Goal: Find specific page/section: Find specific page/section

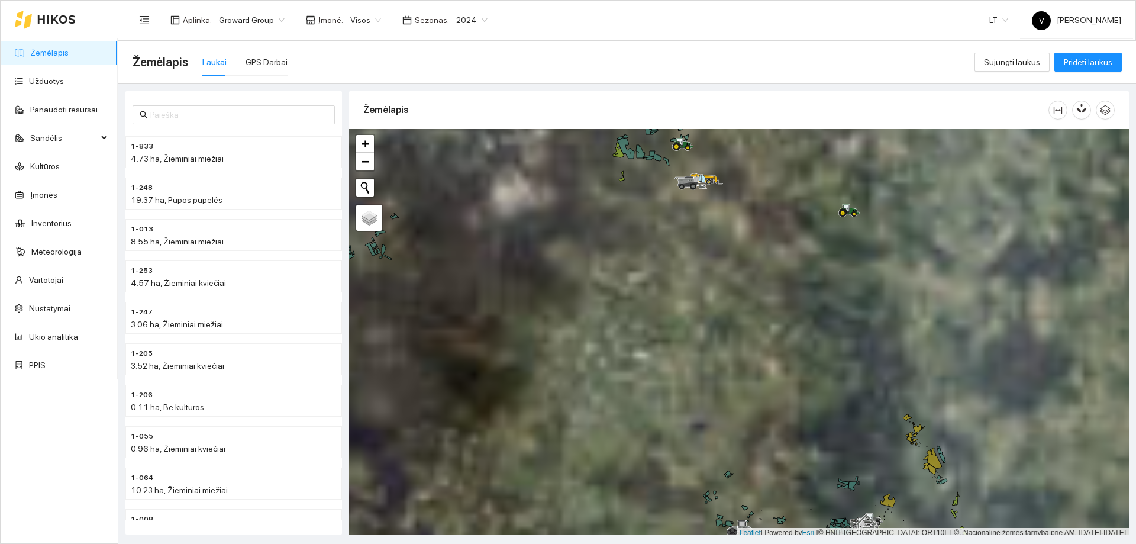
scroll to position [4, 0]
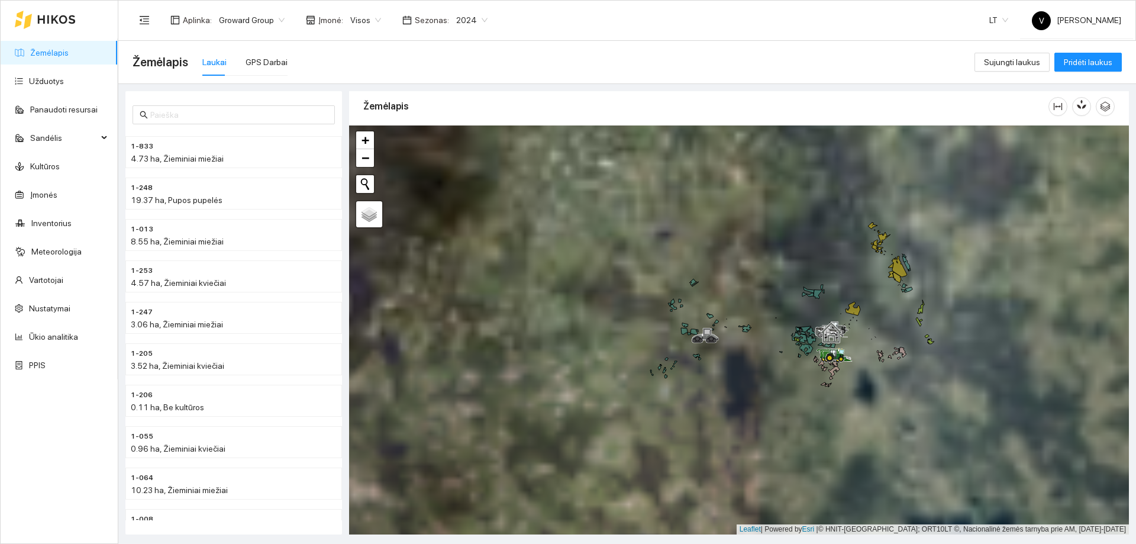
drag, startPoint x: 817, startPoint y: 435, endPoint x: 812, endPoint y: 303, distance: 132.6
click at [782, 241] on div at bounding box center [738, 329] width 779 height 409
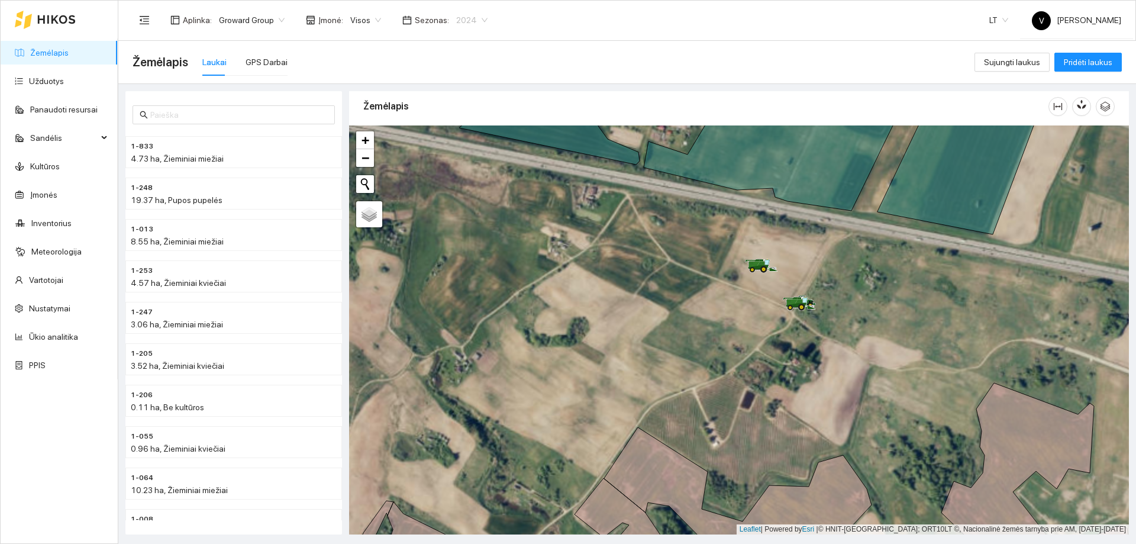
click at [476, 18] on span "2024" at bounding box center [471, 20] width 31 height 18
click at [458, 137] on div "2025" at bounding box center [462, 137] width 31 height 13
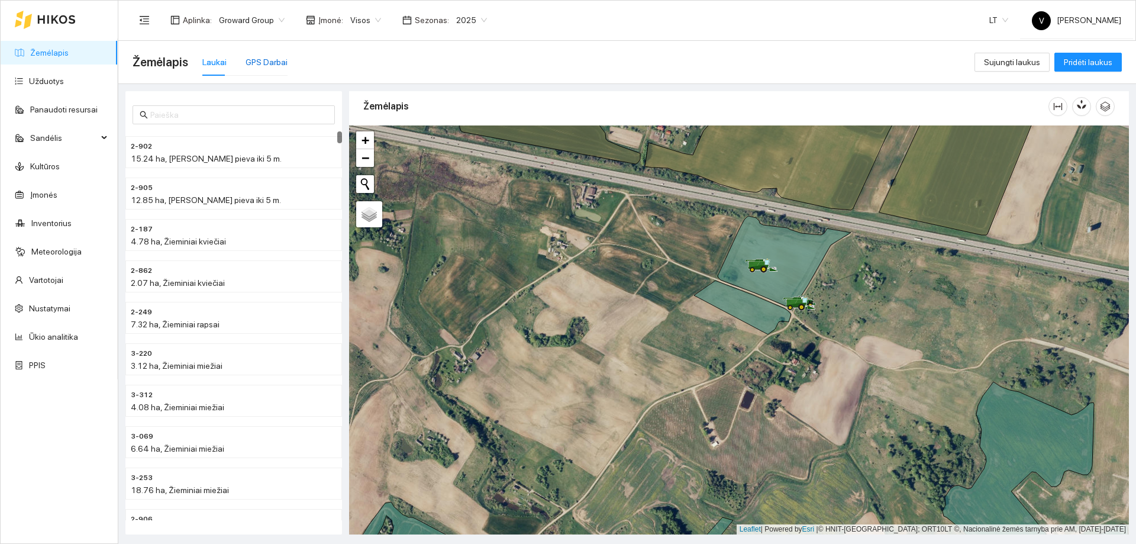
click at [267, 62] on div "GPS Darbai" at bounding box center [266, 62] width 42 height 13
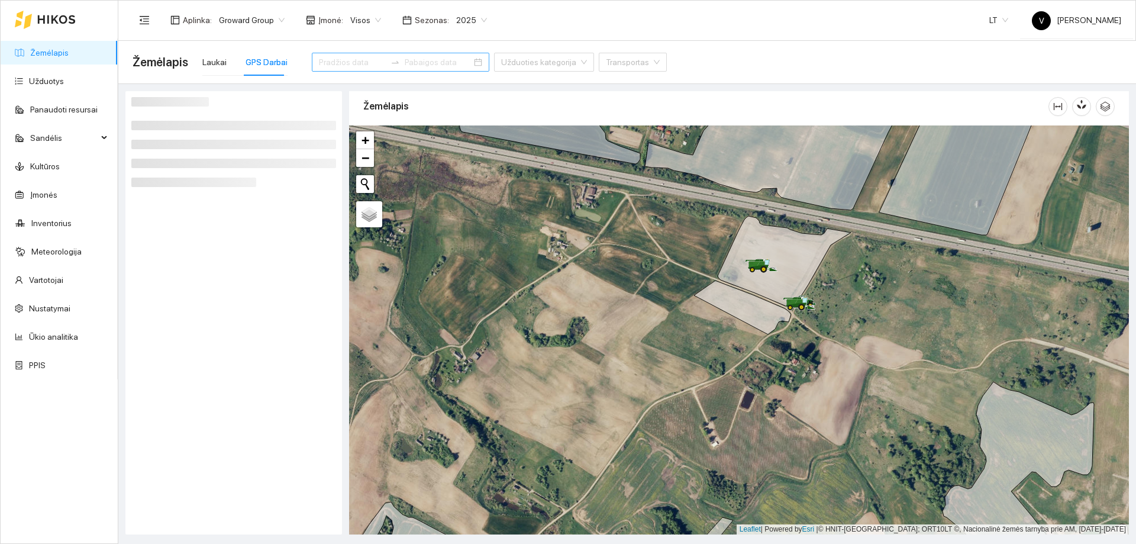
click at [454, 62] on div at bounding box center [400, 62] width 177 height 19
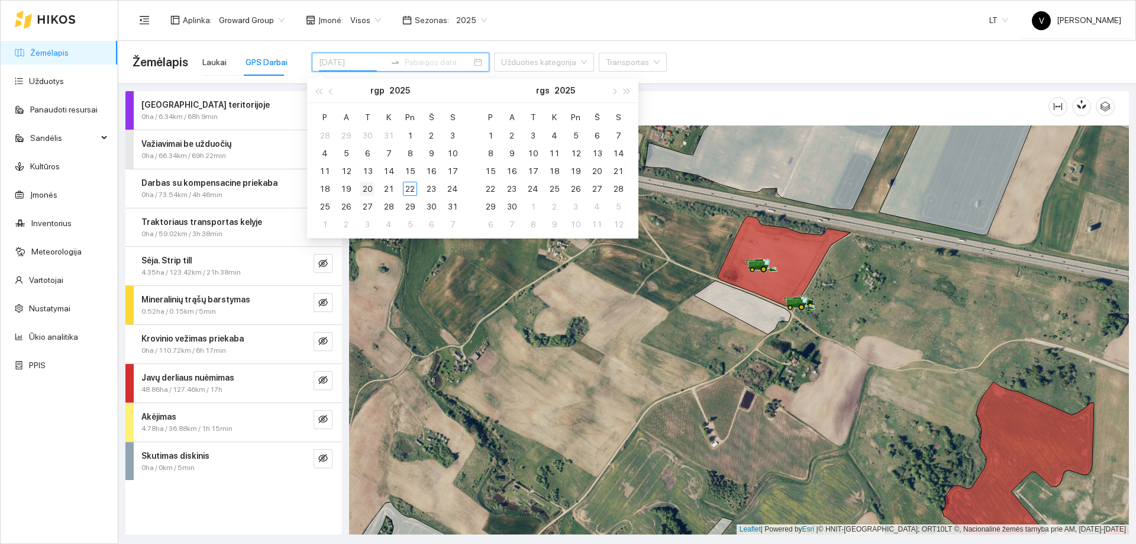
type input "[DATE]"
click at [368, 187] on div "20" at bounding box center [367, 189] width 14 height 14
type input "[DATE]"
click at [406, 186] on div "22" at bounding box center [410, 189] width 14 height 14
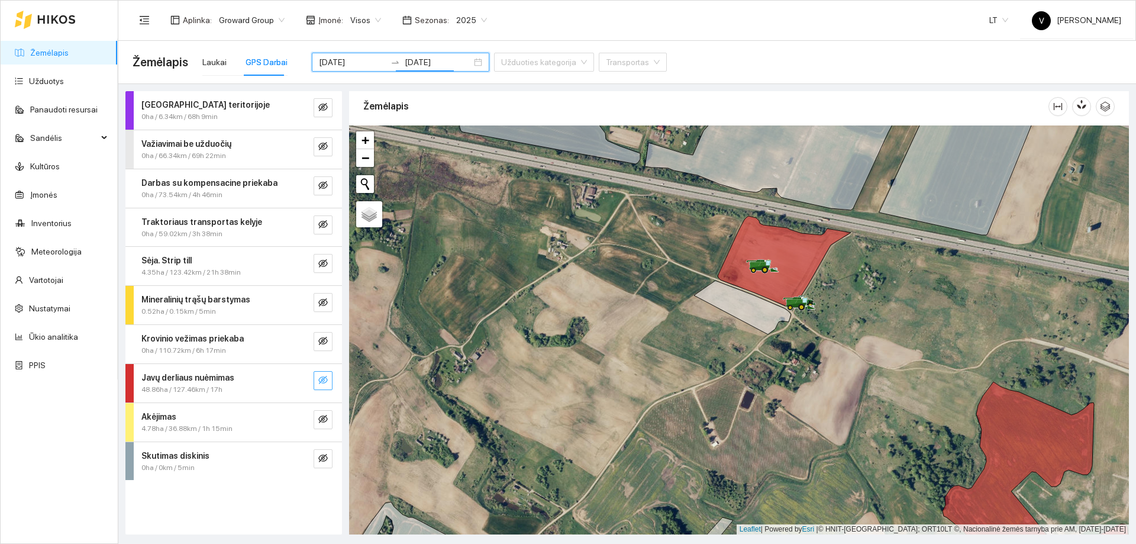
click at [321, 381] on icon "eye-invisible" at bounding box center [322, 379] width 9 height 9
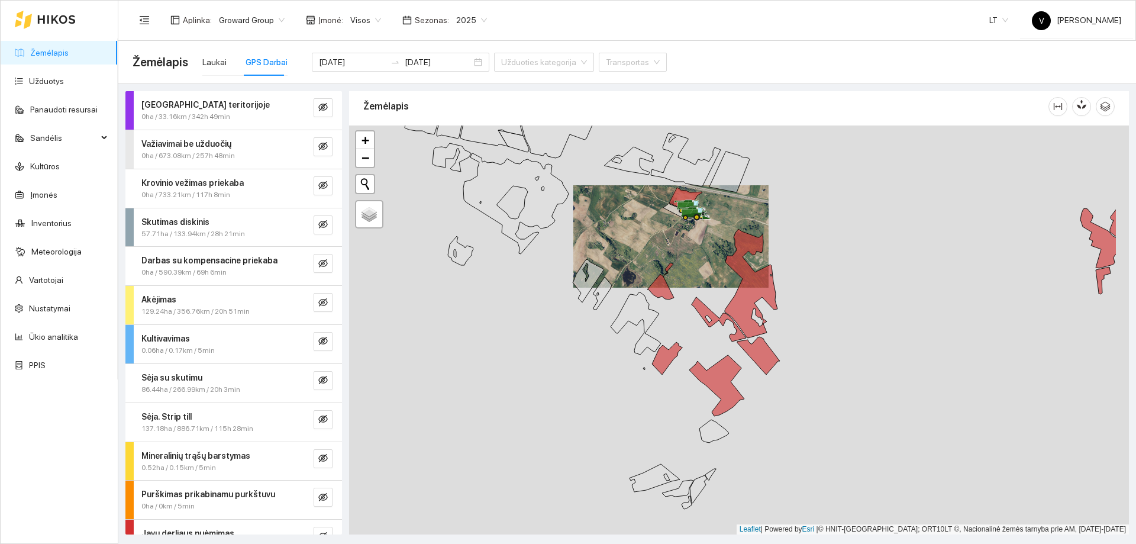
drag, startPoint x: 736, startPoint y: 345, endPoint x: 685, endPoint y: 348, distance: 50.4
click at [685, 348] on div at bounding box center [738, 329] width 779 height 409
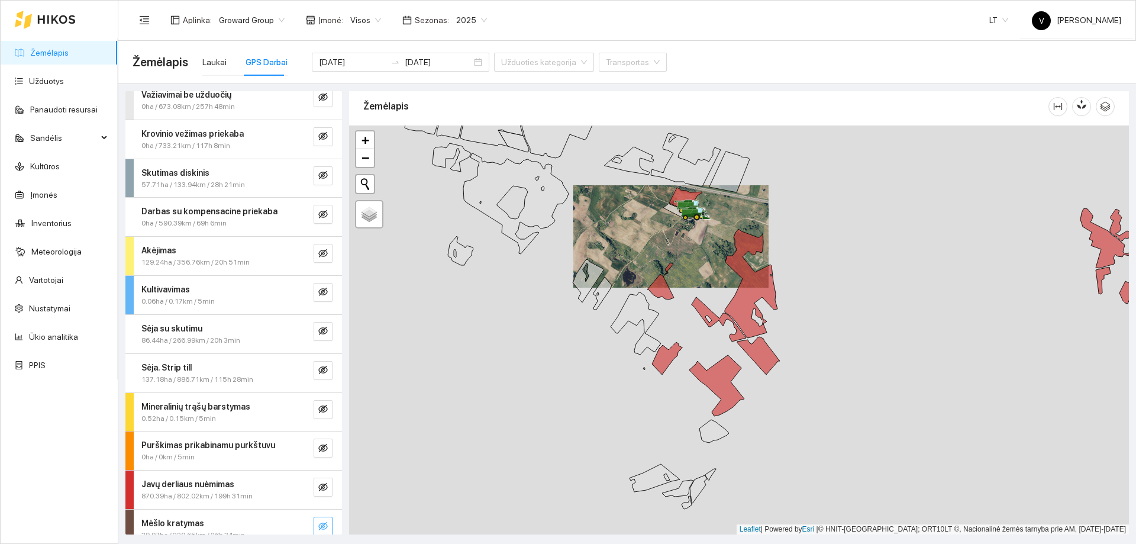
scroll to position [102, 0]
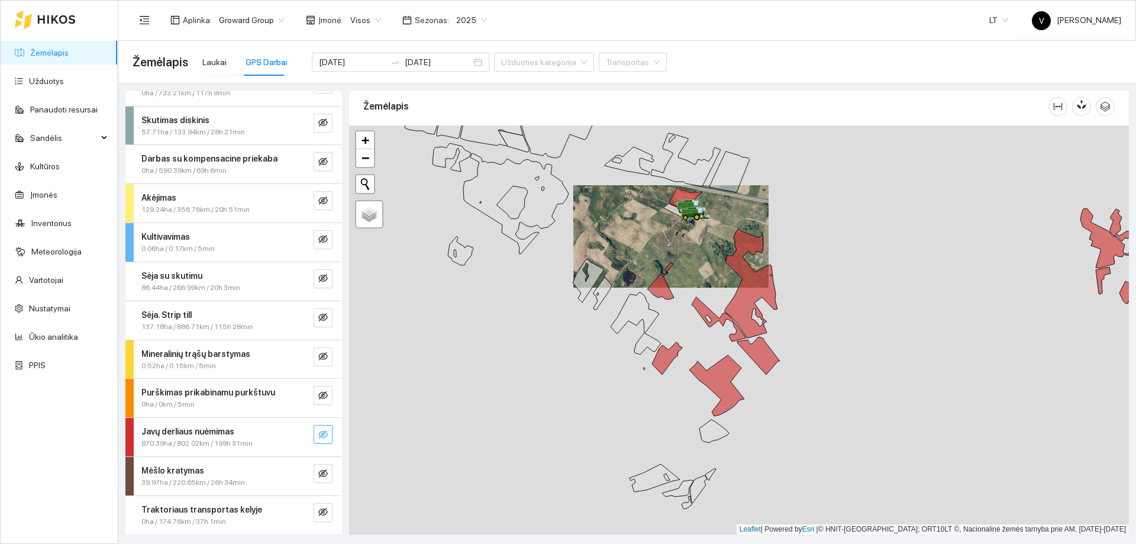
click at [318, 432] on icon "eye-invisible" at bounding box center [322, 434] width 9 height 8
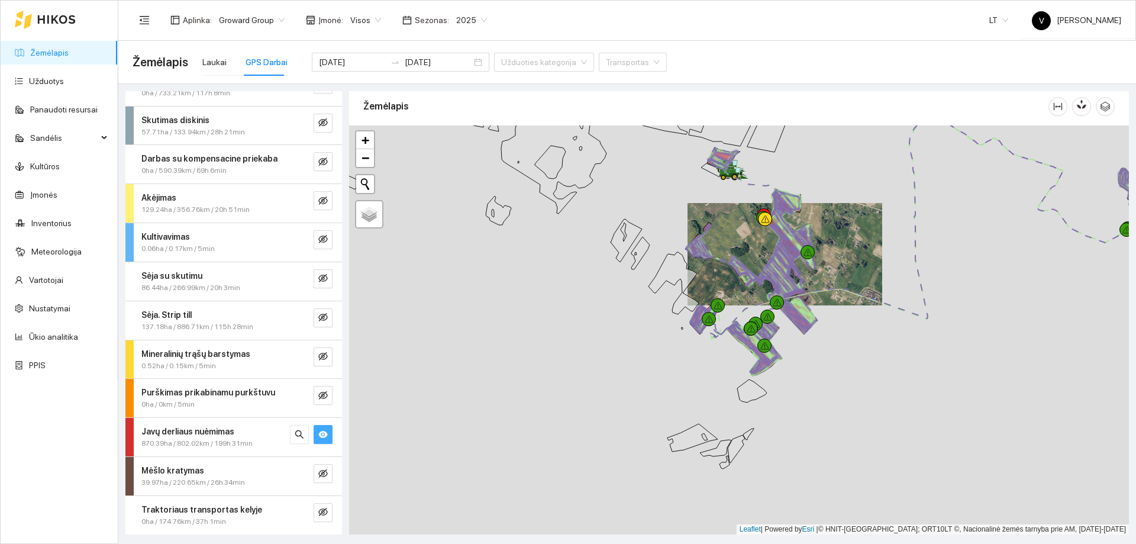
drag, startPoint x: 658, startPoint y: 468, endPoint x: 691, endPoint y: 365, distance: 108.3
click at [691, 365] on div at bounding box center [738, 329] width 779 height 409
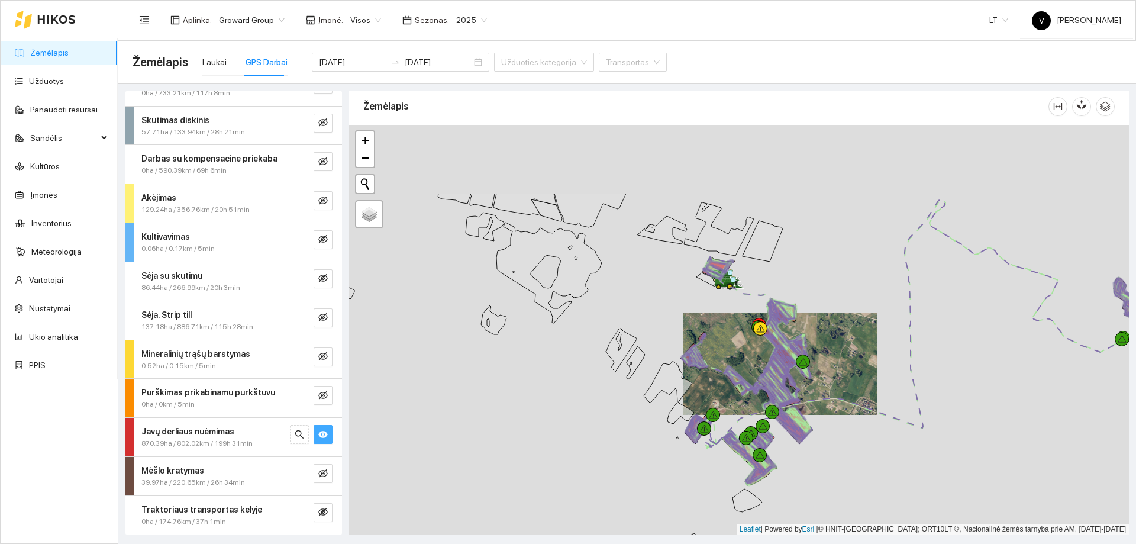
drag, startPoint x: 719, startPoint y: 383, endPoint x: 713, endPoint y: 448, distance: 65.3
click at [713, 448] on div at bounding box center [738, 329] width 779 height 409
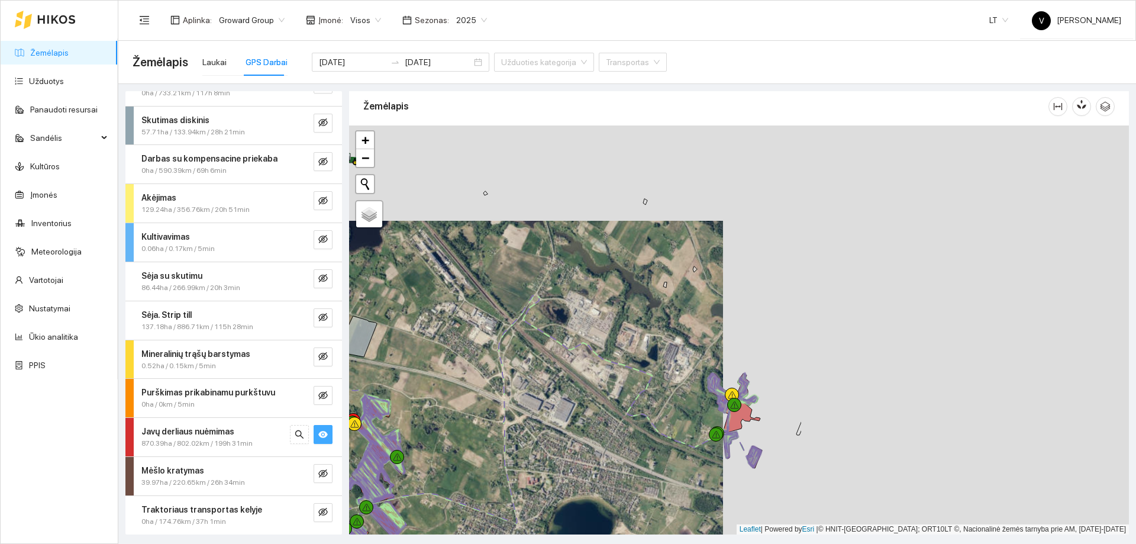
drag, startPoint x: 1031, startPoint y: 273, endPoint x: 626, endPoint y: 368, distance: 416.7
click at [626, 368] on div at bounding box center [738, 329] width 779 height 409
click at [208, 66] on div "Laukai" at bounding box center [214, 62] width 24 height 13
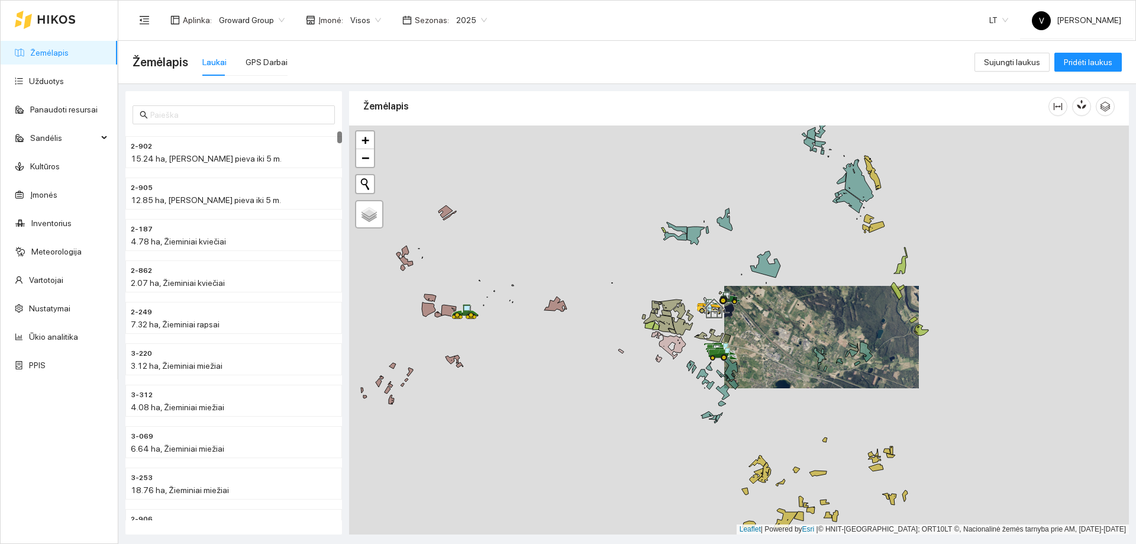
drag, startPoint x: 682, startPoint y: 416, endPoint x: 792, endPoint y: 341, distance: 133.7
click at [796, 344] on div at bounding box center [738, 329] width 779 height 409
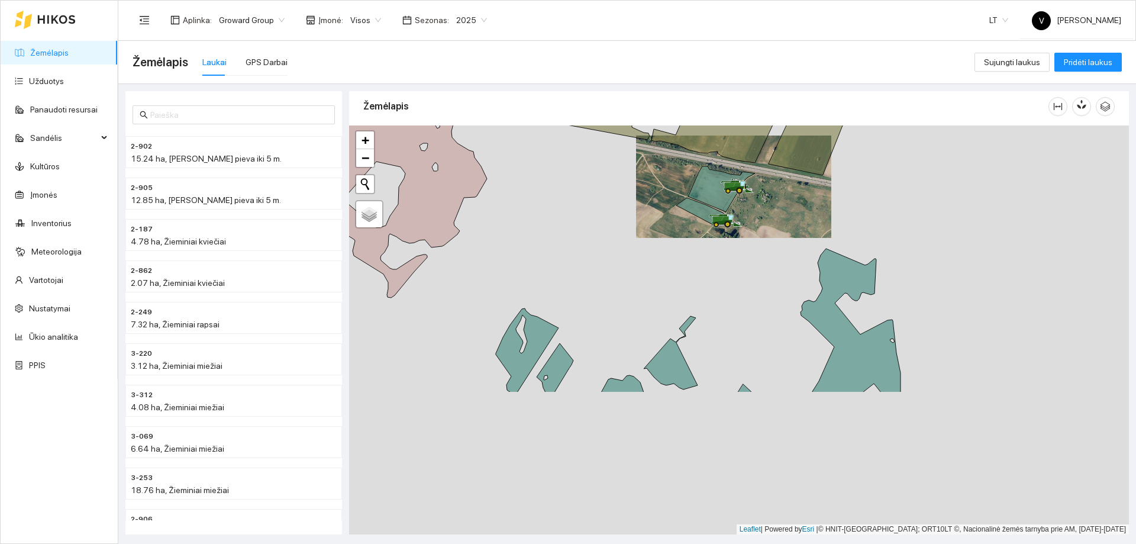
drag, startPoint x: 613, startPoint y: 447, endPoint x: 667, endPoint y: 249, distance: 205.3
click at [667, 249] on div at bounding box center [738, 329] width 779 height 409
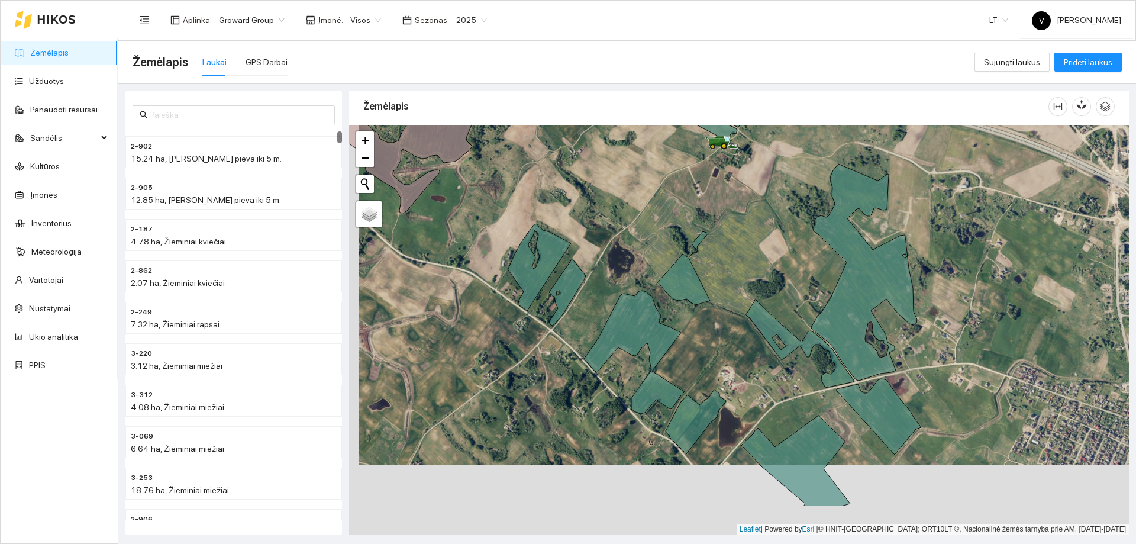
drag, startPoint x: 706, startPoint y: 448, endPoint x: 716, endPoint y: 376, distance: 72.9
click at [716, 376] on div at bounding box center [738, 329] width 779 height 409
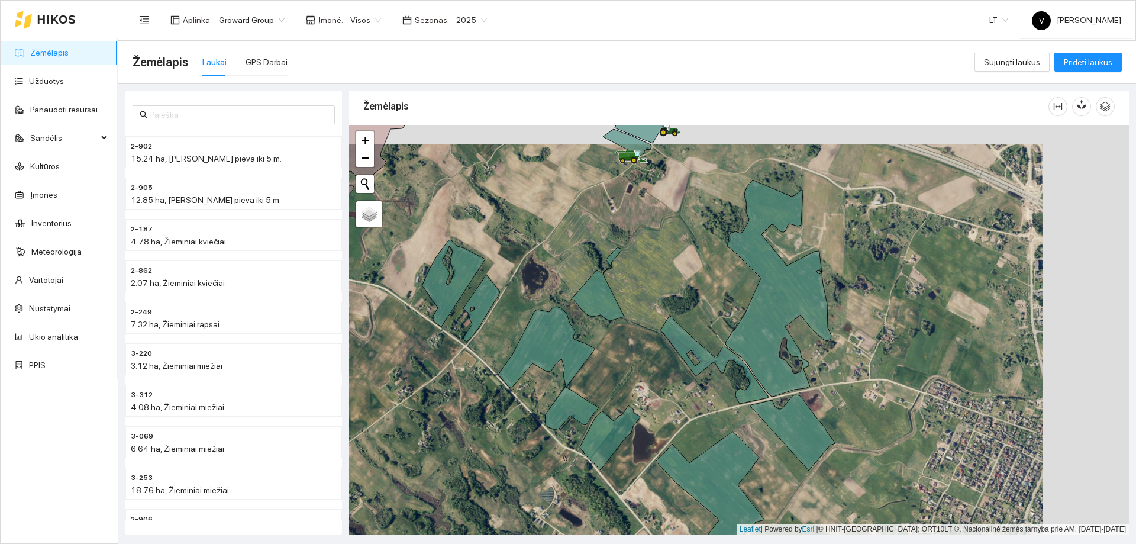
drag, startPoint x: 762, startPoint y: 467, endPoint x: 686, endPoint y: 490, distance: 79.9
click at [686, 490] on icon at bounding box center [709, 492] width 109 height 122
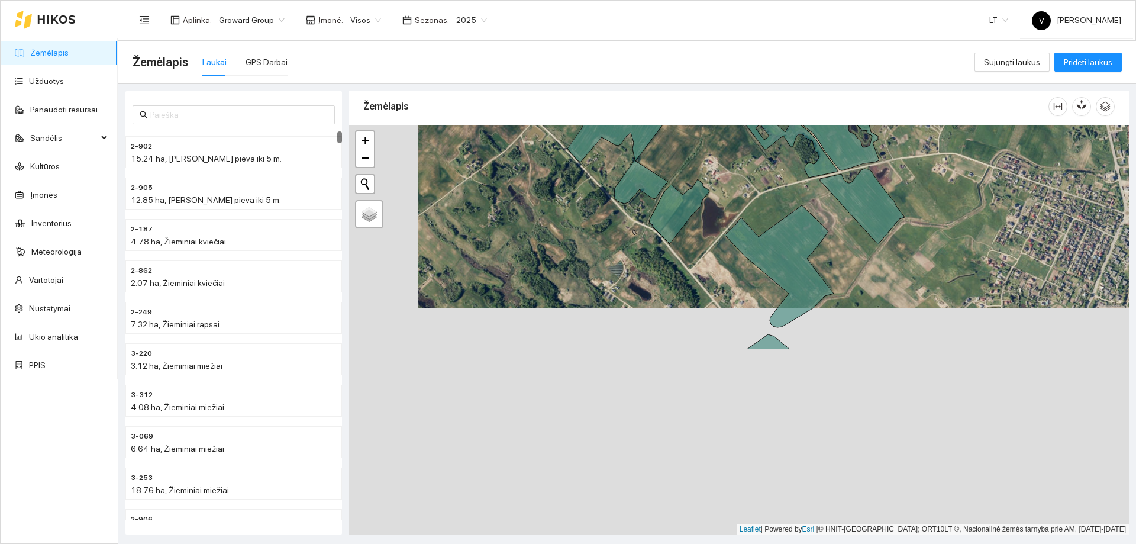
drag, startPoint x: 661, startPoint y: 389, endPoint x: 716, endPoint y: 224, distance: 174.5
click at [712, 224] on div at bounding box center [738, 329] width 779 height 409
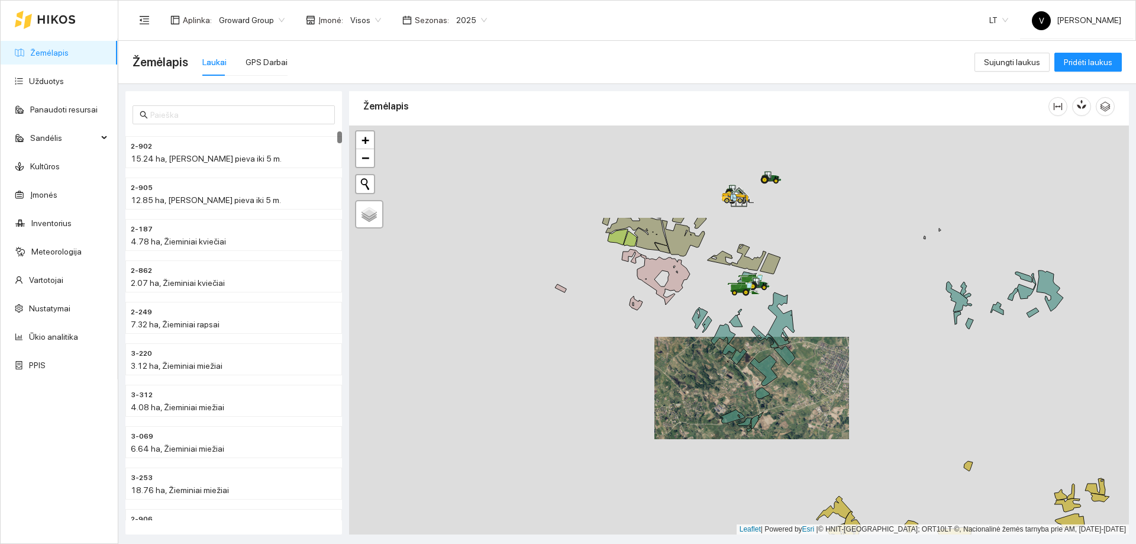
drag, startPoint x: 785, startPoint y: 247, endPoint x: 745, endPoint y: 402, distance: 160.1
click at [745, 402] on div at bounding box center [738, 329] width 779 height 409
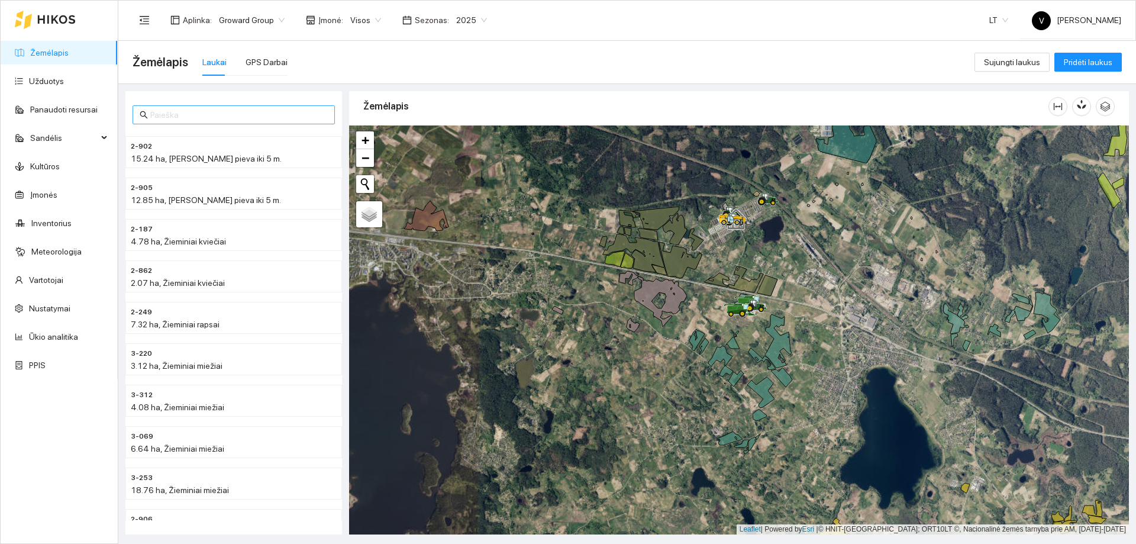
click at [212, 118] on input "text" at bounding box center [238, 114] width 177 height 13
type input "23"
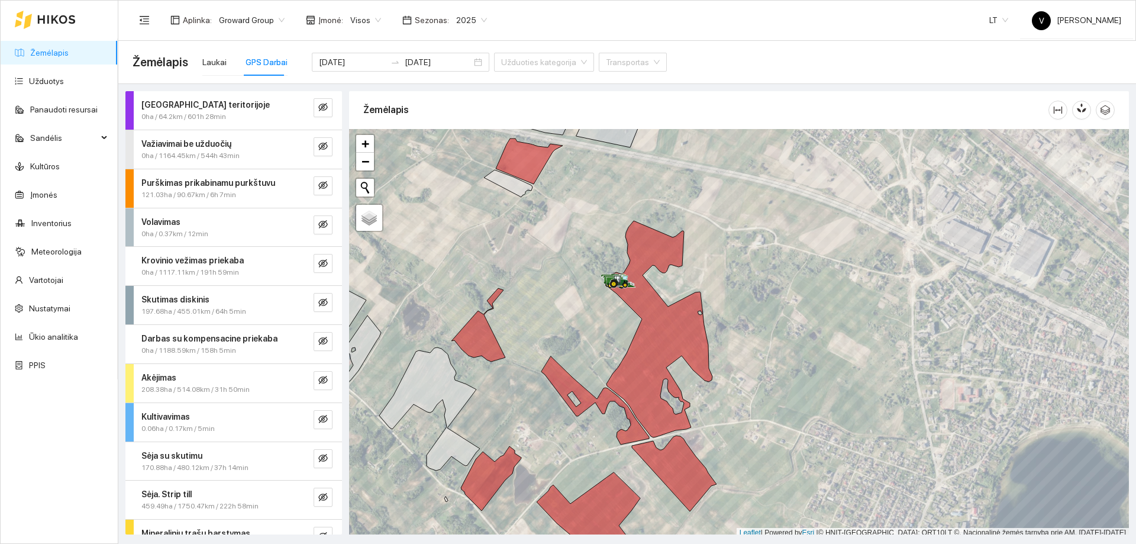
scroll to position [4, 0]
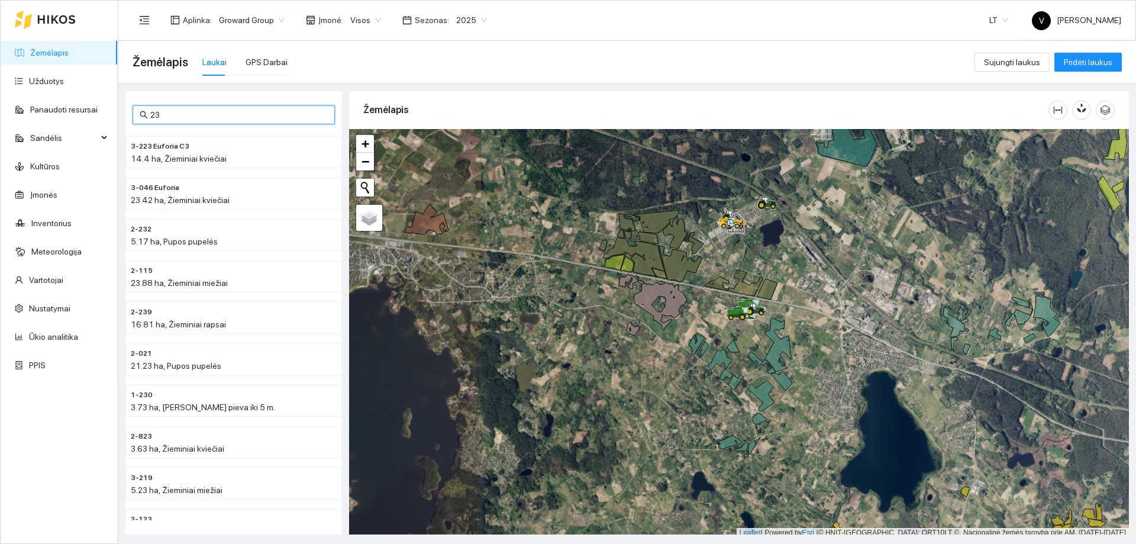
scroll to position [4, 0]
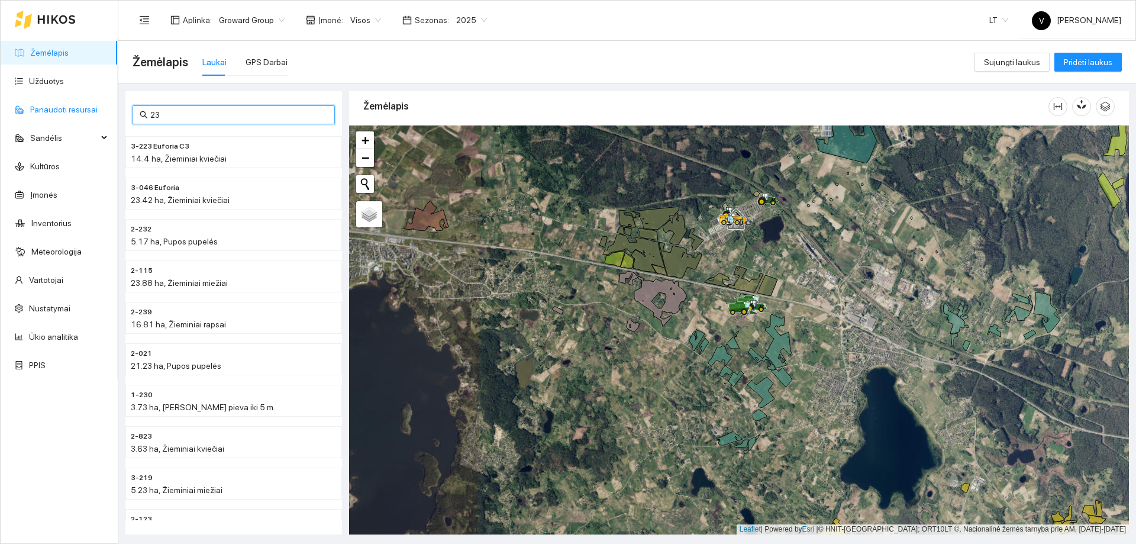
drag, startPoint x: 178, startPoint y: 119, endPoint x: 101, endPoint y: 119, distance: 77.5
click at [101, 119] on section "Žemėlapis Užduotys Panaudoti resursai Sandėlis Kultūros Įmonės Inventorius Mete…" at bounding box center [568, 272] width 1136 height 544
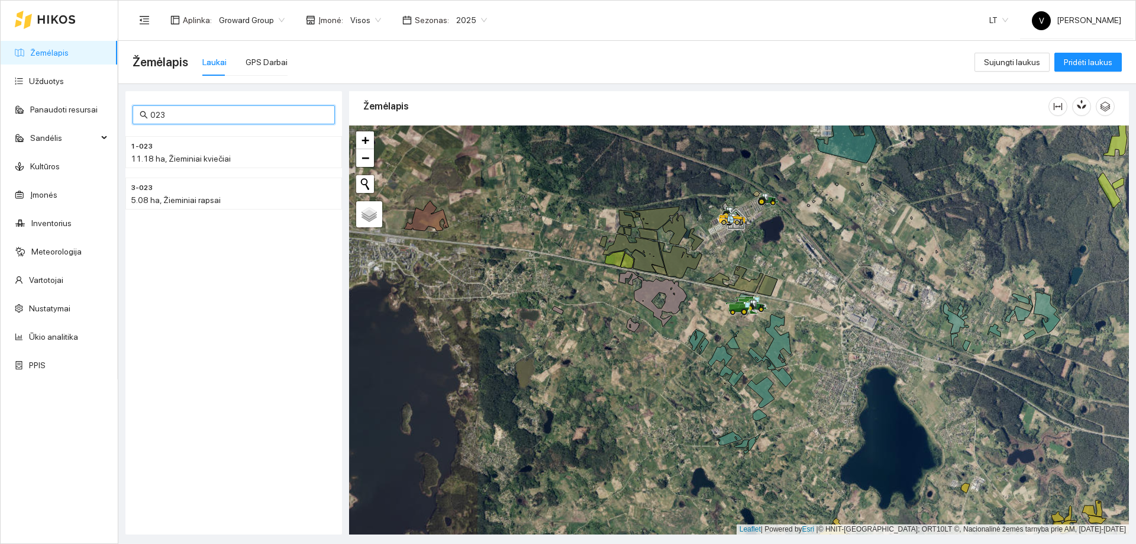
click at [185, 170] on div "1-023 11.18 ha, Žieminiai kviečiai" at bounding box center [233, 151] width 216 height 41
click at [189, 158] on span "11.18 ha, Žieminiai kviečiai" at bounding box center [181, 158] width 100 height 9
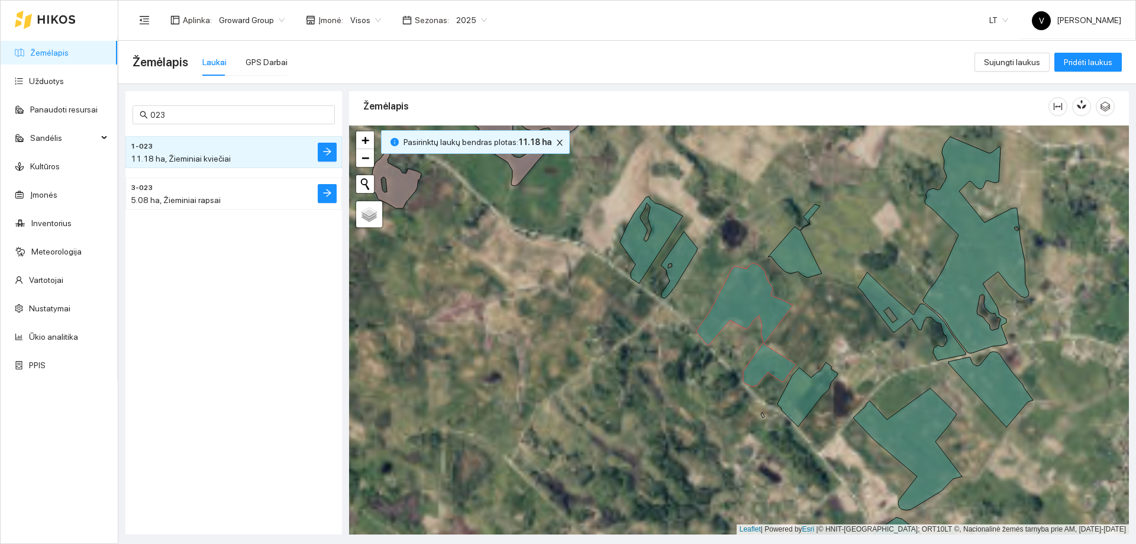
click at [156, 200] on span "5.08 ha, Žieminiai rapsai" at bounding box center [176, 199] width 90 height 9
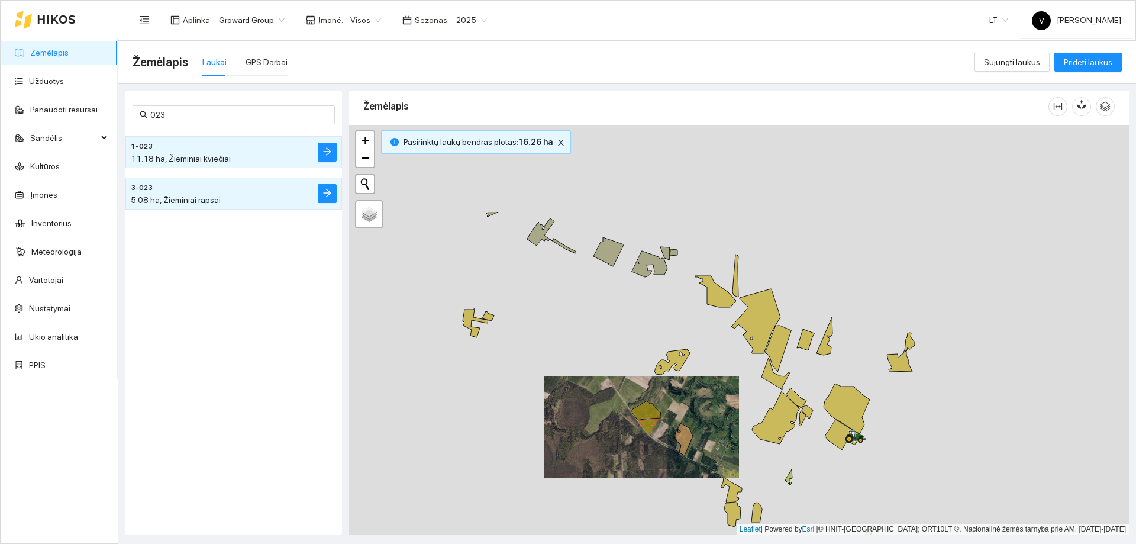
drag, startPoint x: 929, startPoint y: 293, endPoint x: 704, endPoint y: 420, distance: 257.7
click at [704, 420] on div at bounding box center [738, 329] width 779 height 409
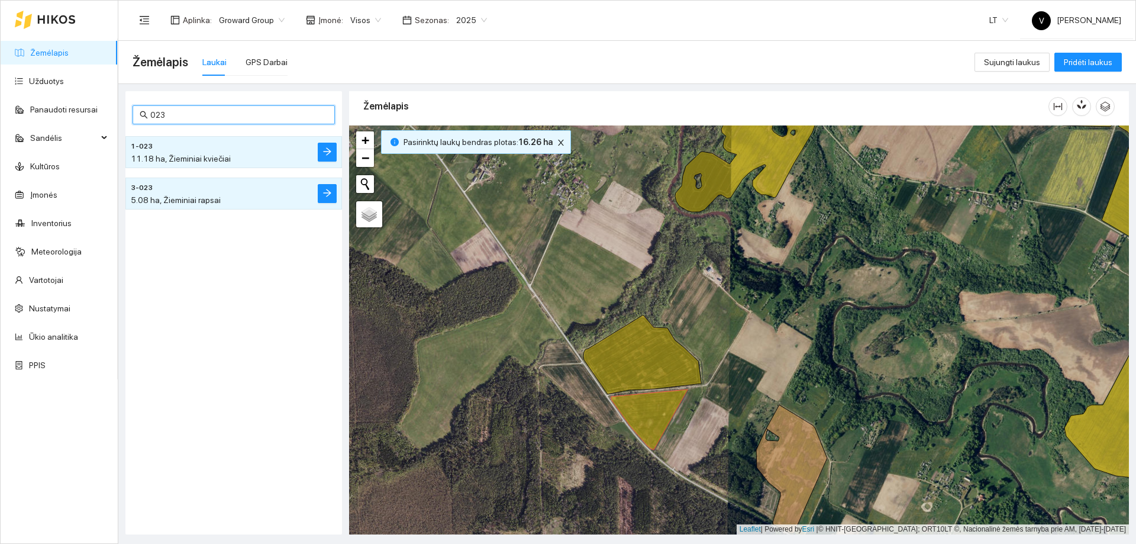
click at [228, 109] on input "023" at bounding box center [238, 114] width 177 height 13
paste input "3-072"
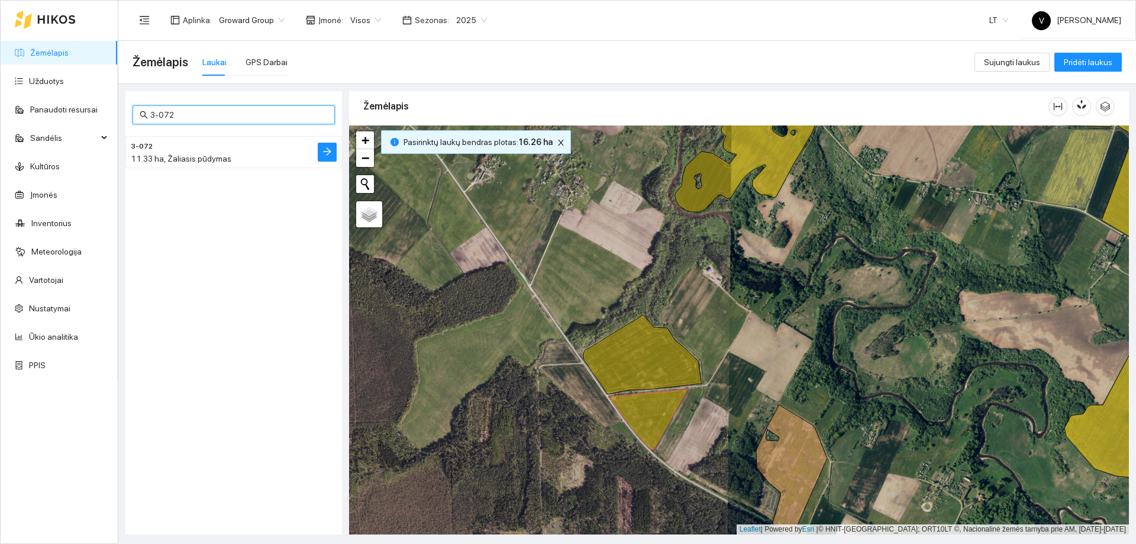
type input "3-072"
click at [211, 150] on h4 "3-072" at bounding box center [210, 145] width 158 height 13
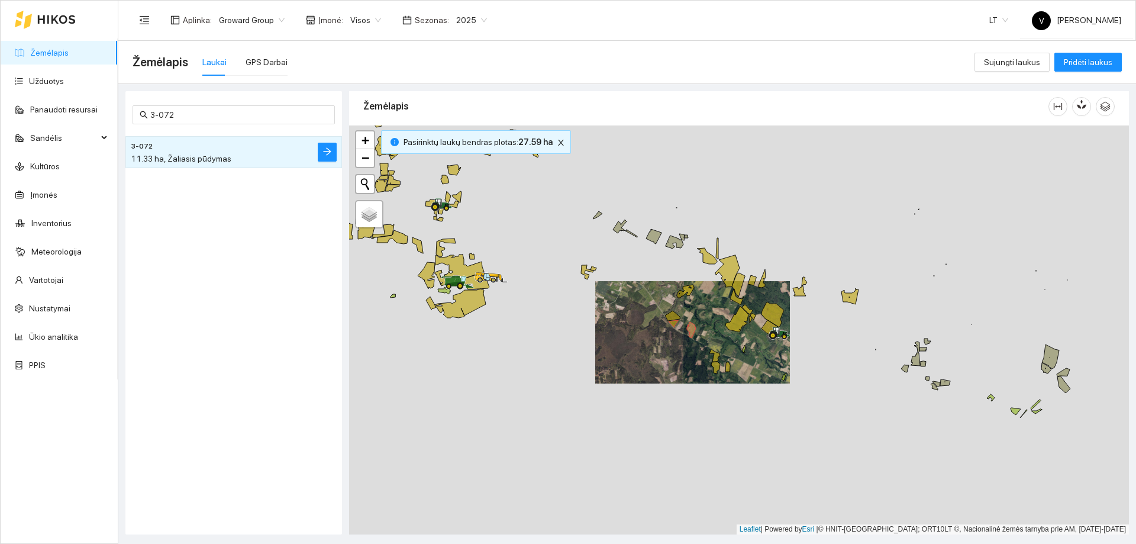
drag, startPoint x: 650, startPoint y: 372, endPoint x: 604, endPoint y: 391, distance: 49.9
click at [604, 391] on div at bounding box center [738, 329] width 779 height 409
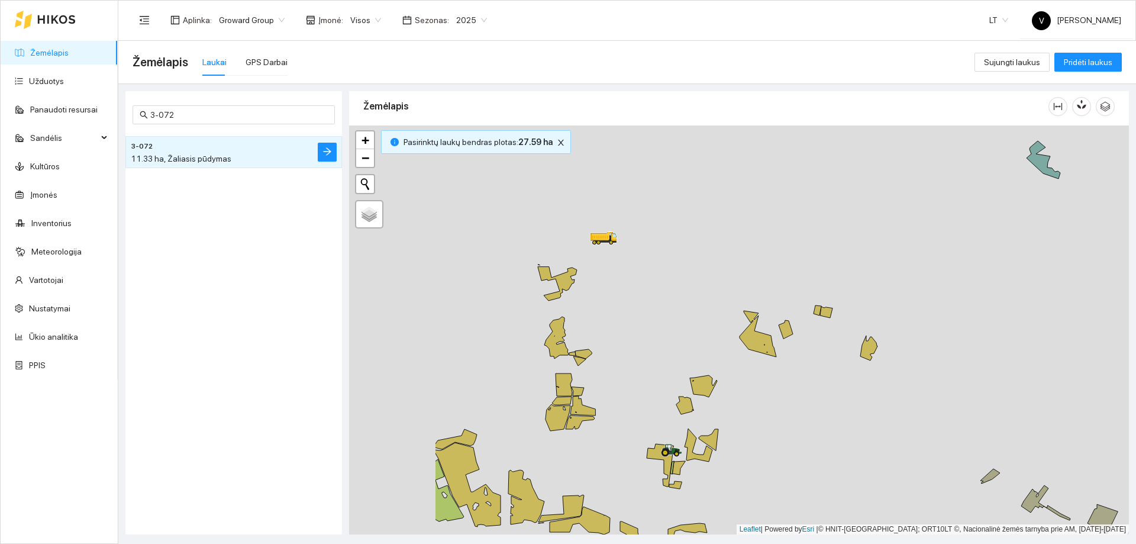
drag, startPoint x: 493, startPoint y: 271, endPoint x: 593, endPoint y: 268, distance: 100.0
click at [593, 268] on div at bounding box center [738, 329] width 779 height 409
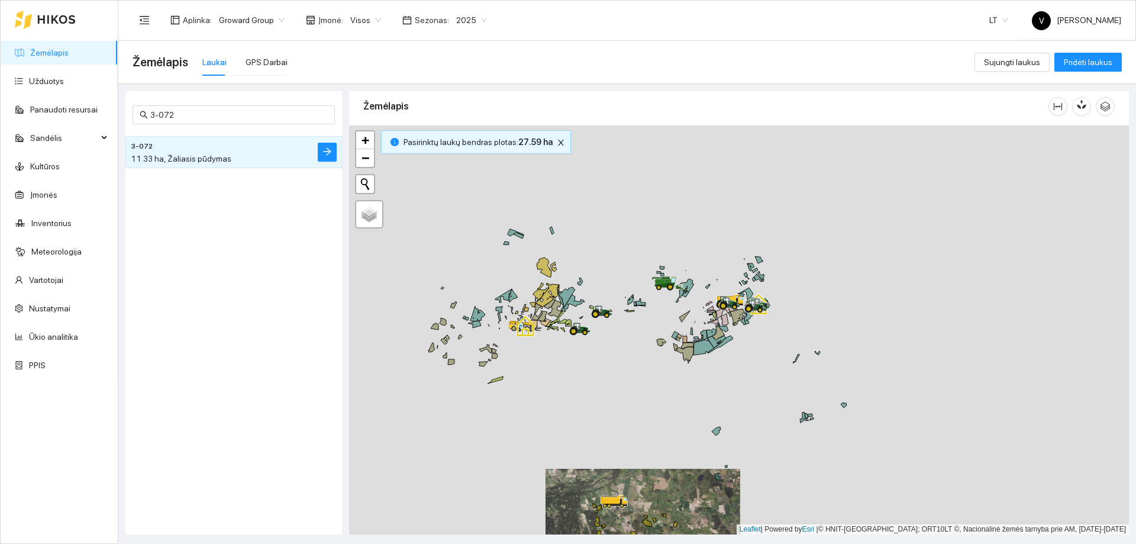
drag, startPoint x: 724, startPoint y: 290, endPoint x: 654, endPoint y: 455, distance: 179.4
click at [643, 475] on div at bounding box center [738, 329] width 779 height 409
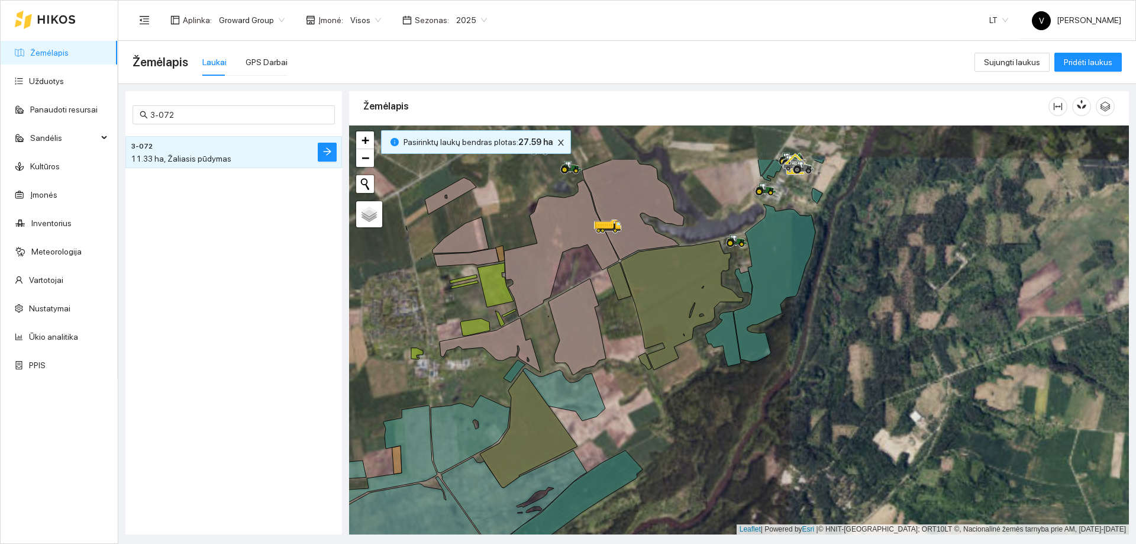
drag, startPoint x: 706, startPoint y: 394, endPoint x: 682, endPoint y: 444, distance: 54.5
click at [682, 444] on div at bounding box center [738, 329] width 779 height 409
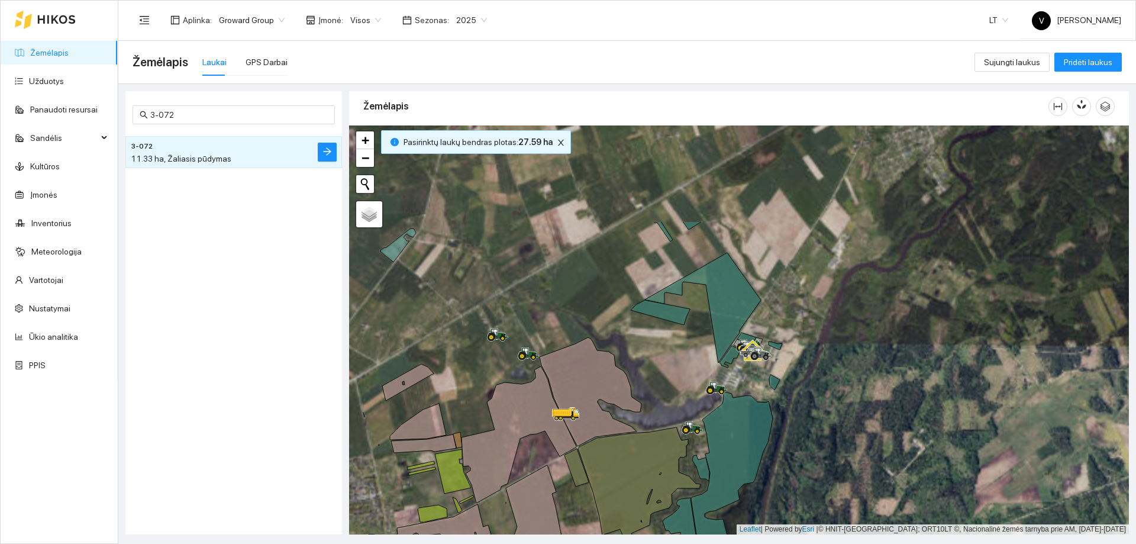
drag, startPoint x: 827, startPoint y: 359, endPoint x: 817, endPoint y: 415, distance: 56.5
click at [817, 415] on div at bounding box center [738, 329] width 779 height 409
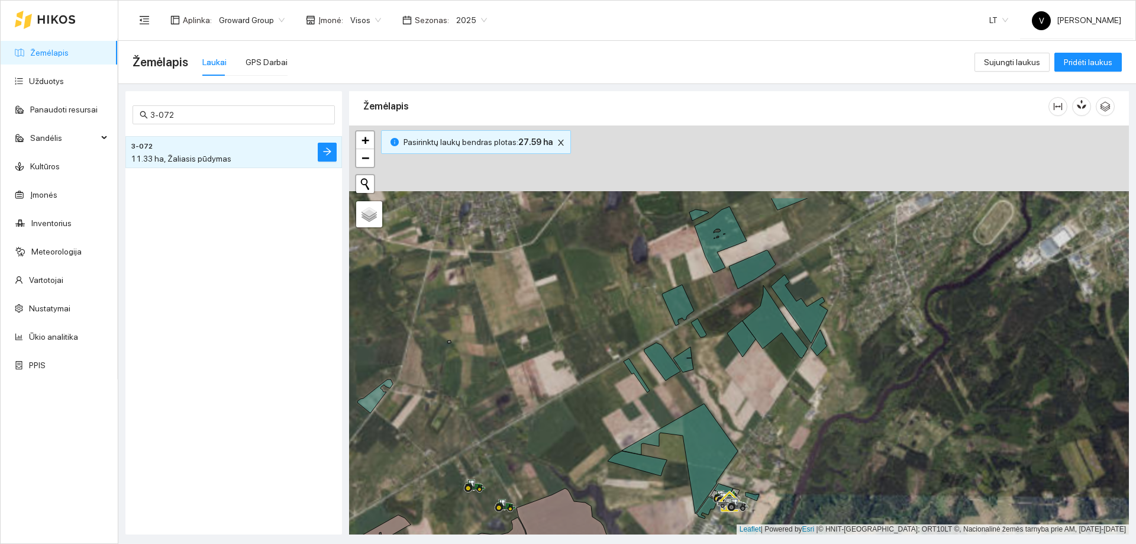
drag, startPoint x: 789, startPoint y: 393, endPoint x: 785, endPoint y: 408, distance: 15.2
click at [785, 408] on div at bounding box center [738, 329] width 779 height 409
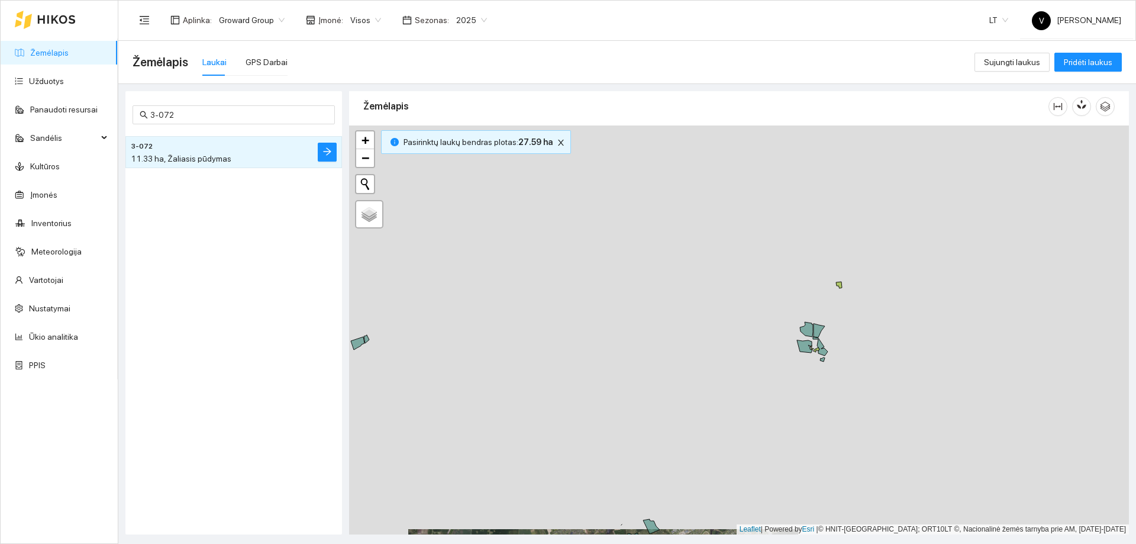
drag, startPoint x: 894, startPoint y: 350, endPoint x: 783, endPoint y: 491, distance: 179.0
click at [783, 491] on div at bounding box center [738, 329] width 779 height 409
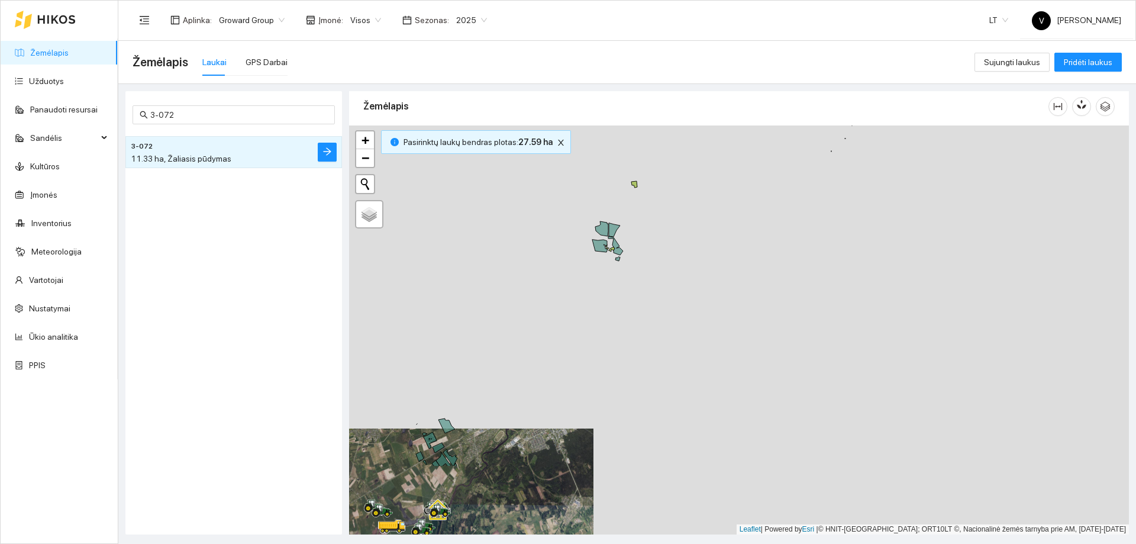
drag, startPoint x: 899, startPoint y: 384, endPoint x: 784, endPoint y: 180, distance: 234.4
click at [784, 182] on div at bounding box center [738, 329] width 779 height 409
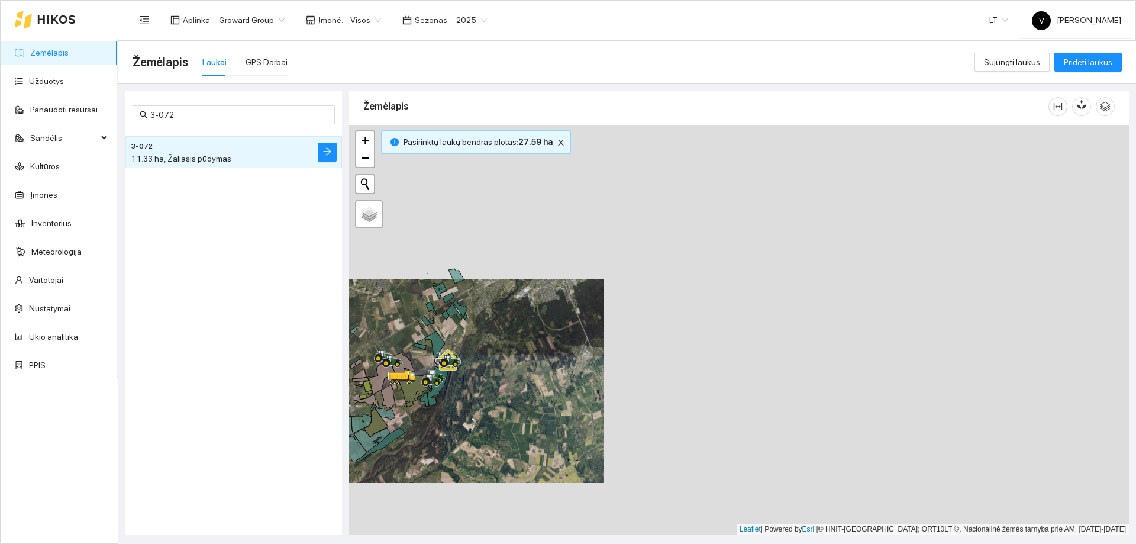
drag, startPoint x: 700, startPoint y: 464, endPoint x: 698, endPoint y: 221, distance: 242.5
click at [704, 198] on div at bounding box center [738, 329] width 779 height 409
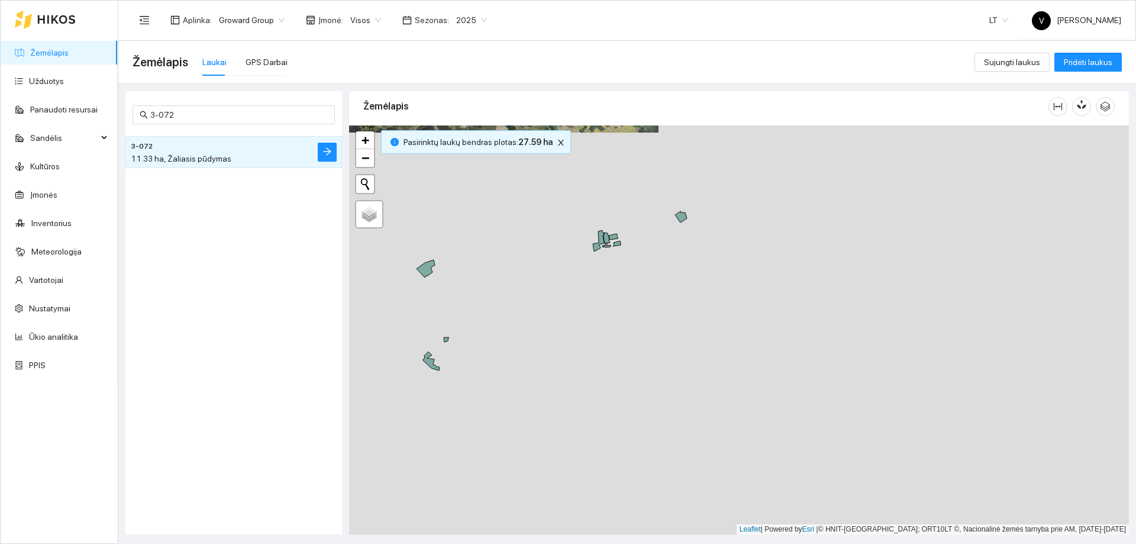
drag, startPoint x: 608, startPoint y: 428, endPoint x: 664, endPoint y: 218, distance: 217.8
click at [664, 218] on div at bounding box center [738, 329] width 779 height 409
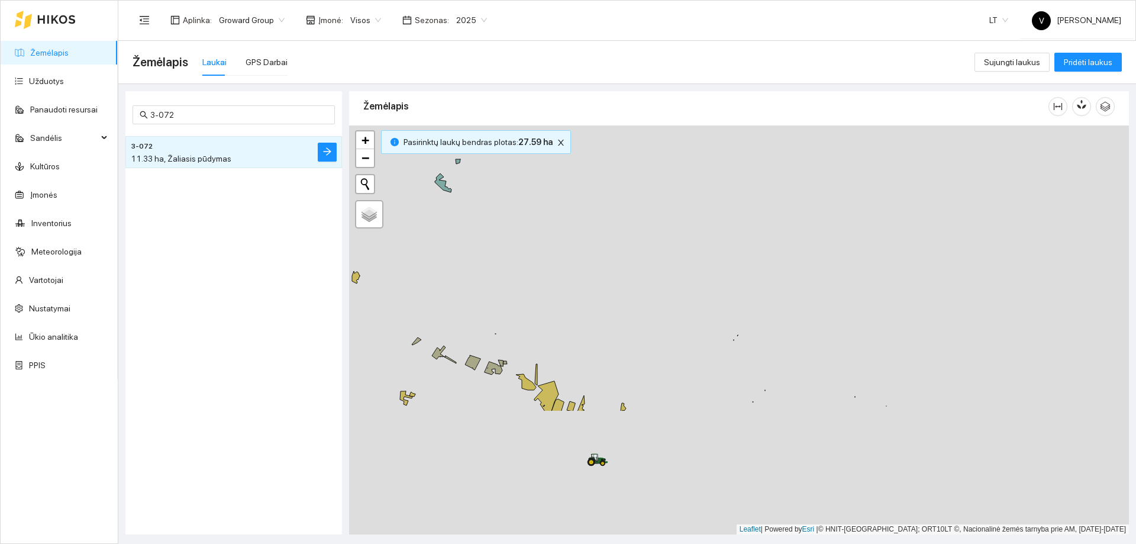
drag, startPoint x: 562, startPoint y: 384, endPoint x: 567, endPoint y: 215, distance: 169.8
click at [567, 215] on div at bounding box center [738, 329] width 779 height 409
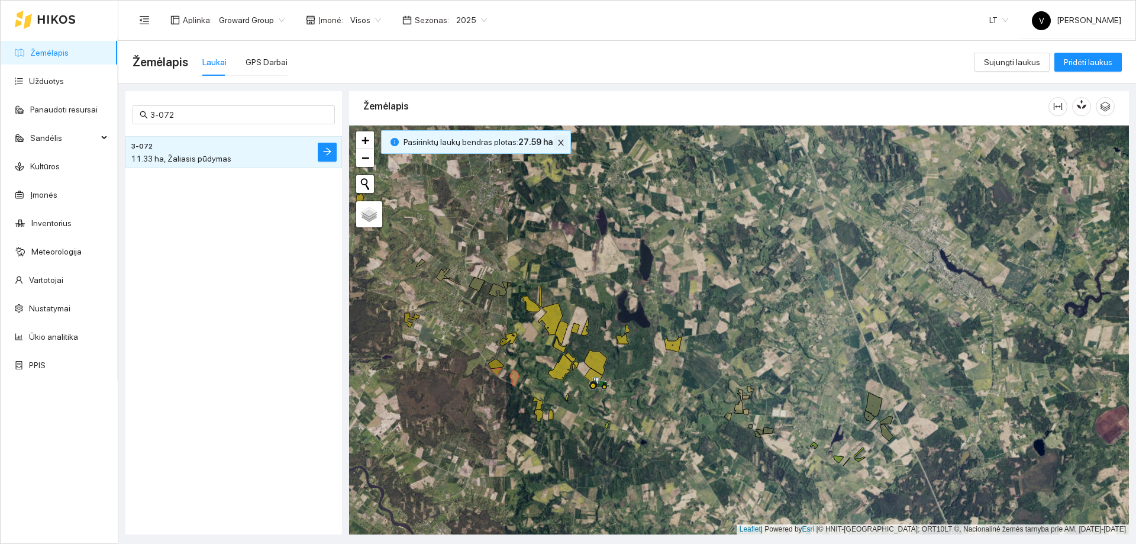
click at [558, 140] on icon "close" at bounding box center [561, 143] width 6 height 6
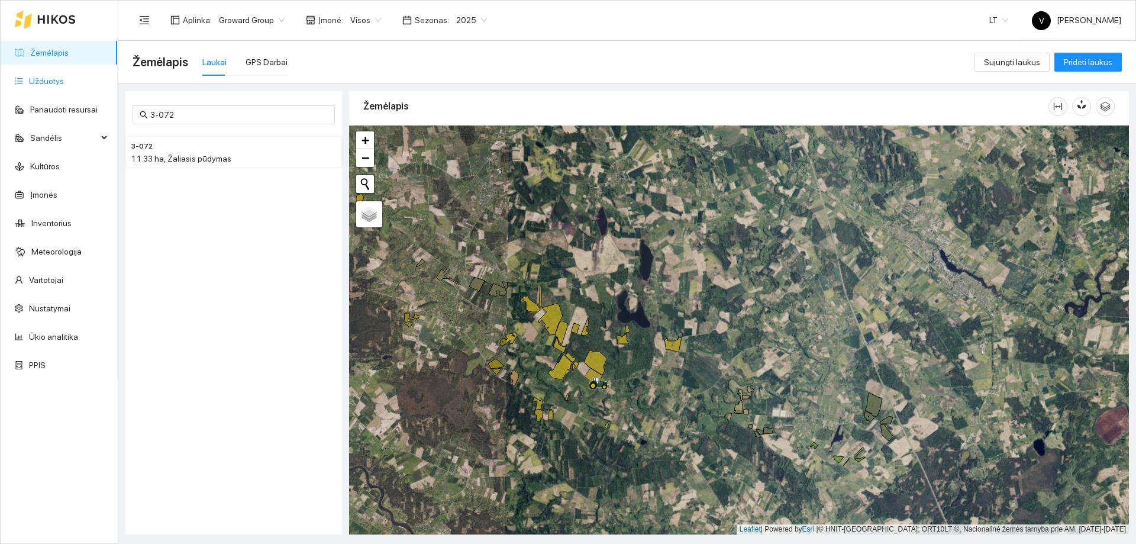
click at [46, 80] on link "Užduotys" at bounding box center [46, 80] width 35 height 9
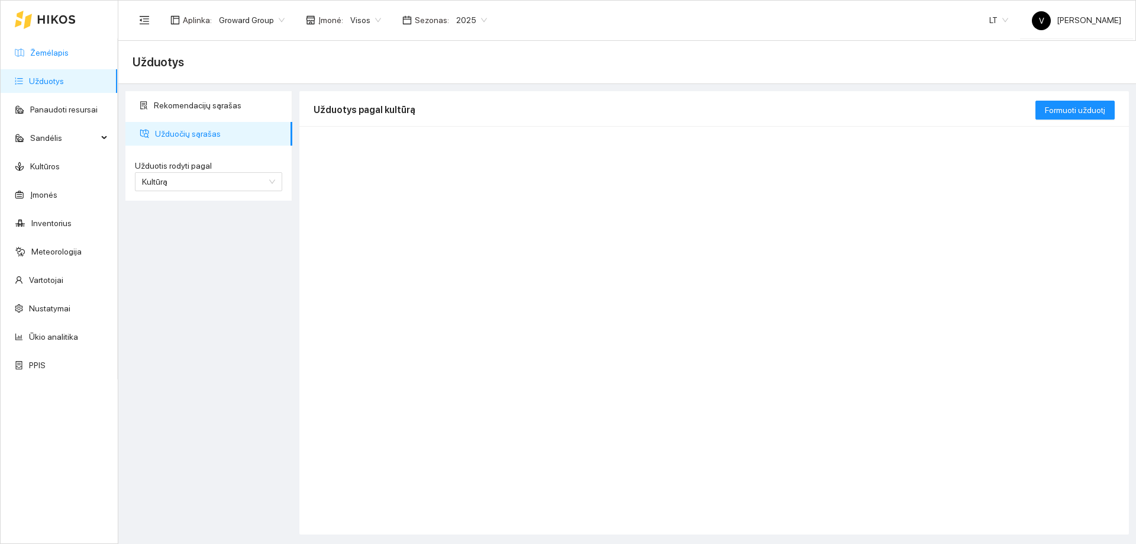
click at [51, 48] on link "Žemėlapis" at bounding box center [49, 52] width 38 height 9
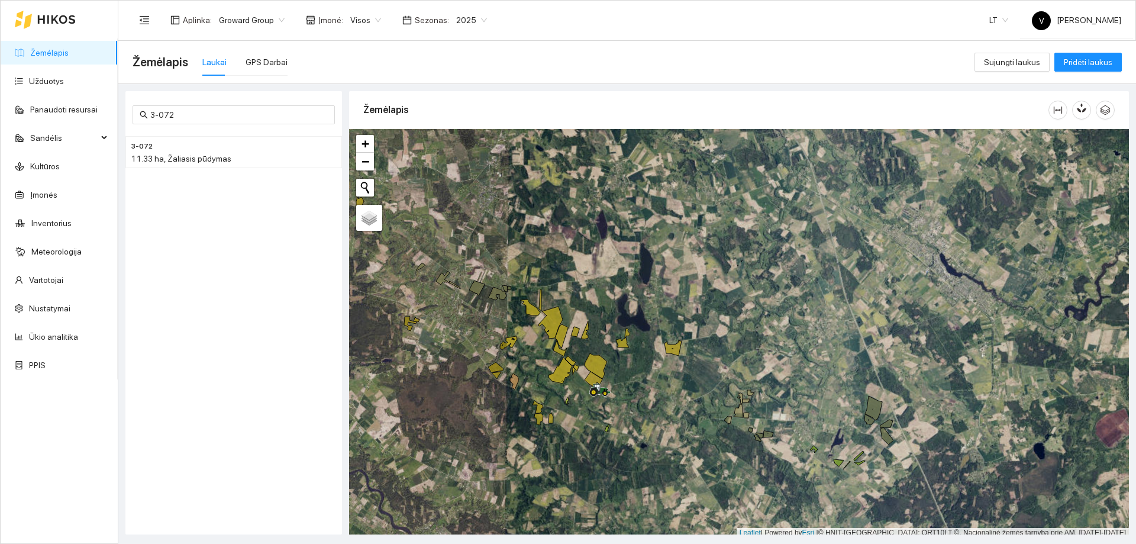
click at [52, 53] on link "Žemėlapis" at bounding box center [49, 52] width 38 height 9
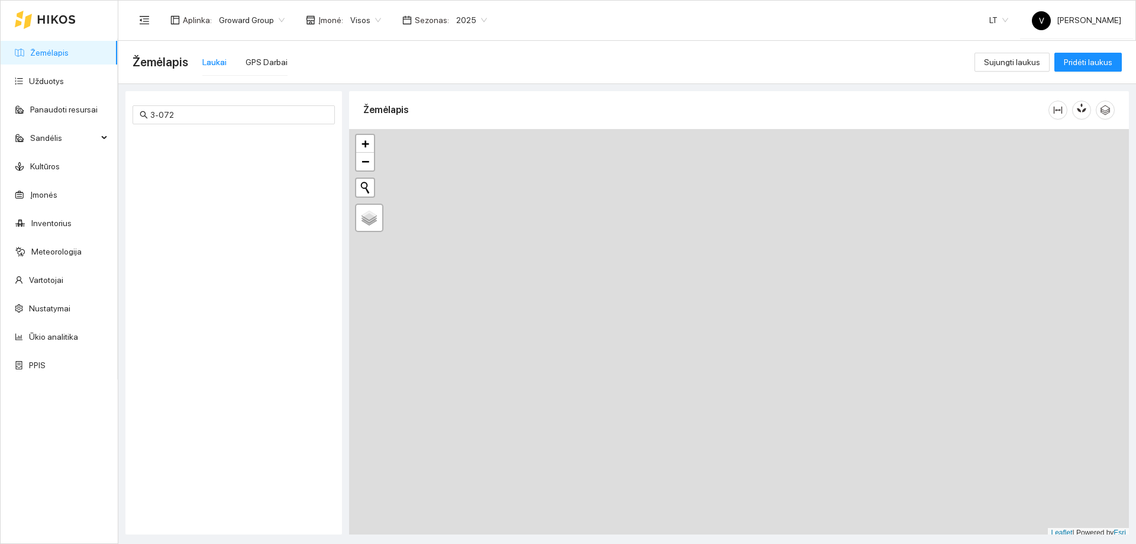
click at [52, 53] on link "Žemėlapis" at bounding box center [49, 52] width 38 height 9
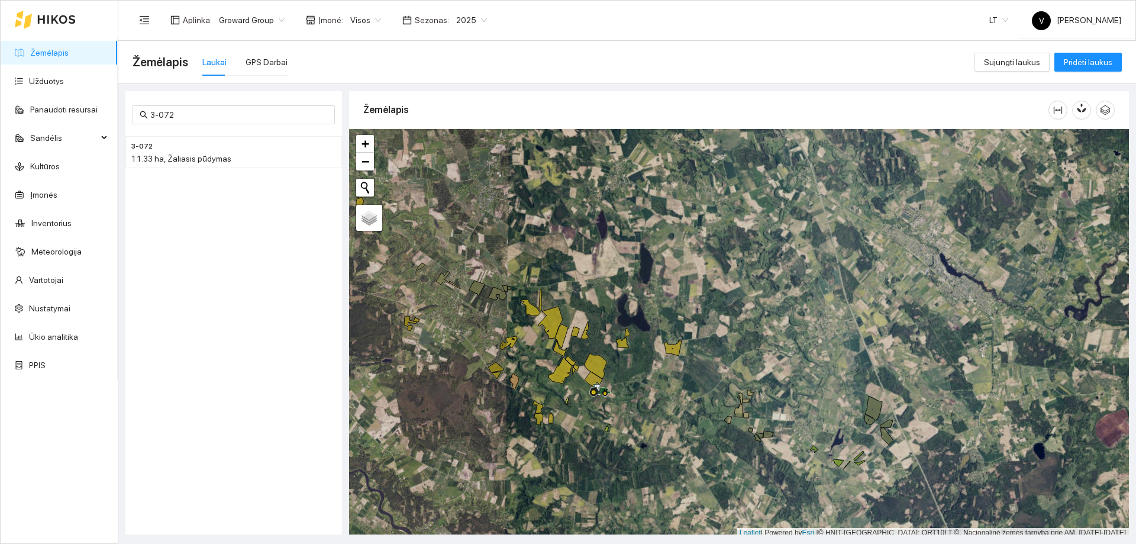
click at [52, 53] on link "Žemėlapis" at bounding box center [49, 52] width 38 height 9
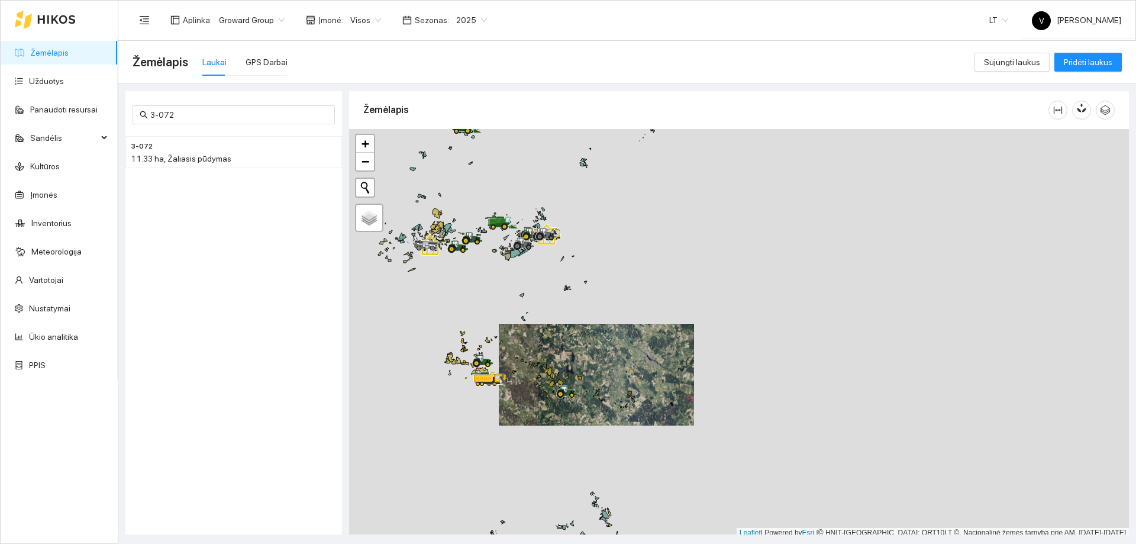
scroll to position [4, 0]
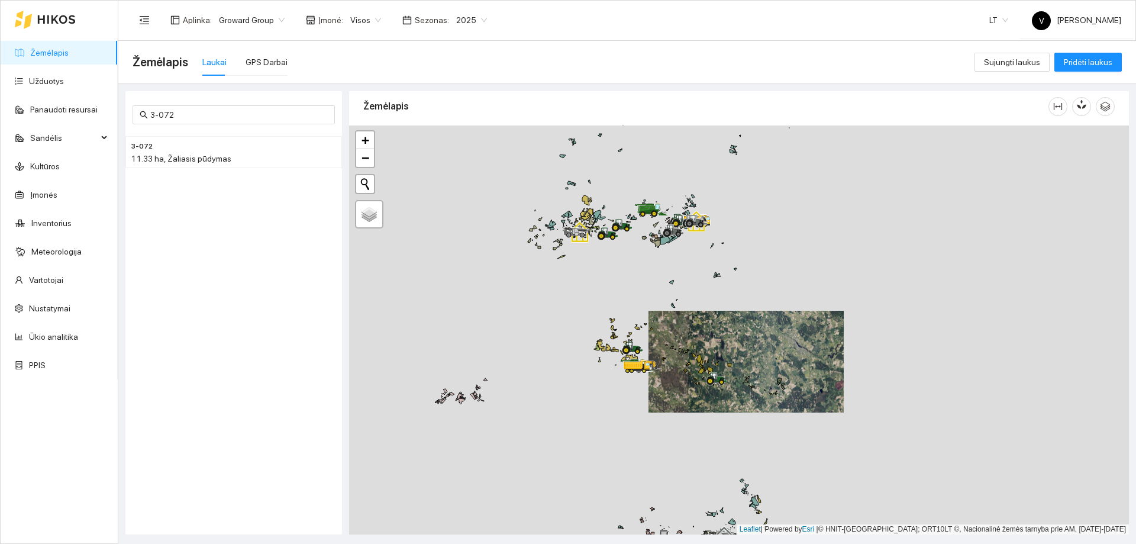
drag, startPoint x: 642, startPoint y: 405, endPoint x: 658, endPoint y: 405, distance: 16.6
click at [658, 405] on div at bounding box center [738, 329] width 779 height 409
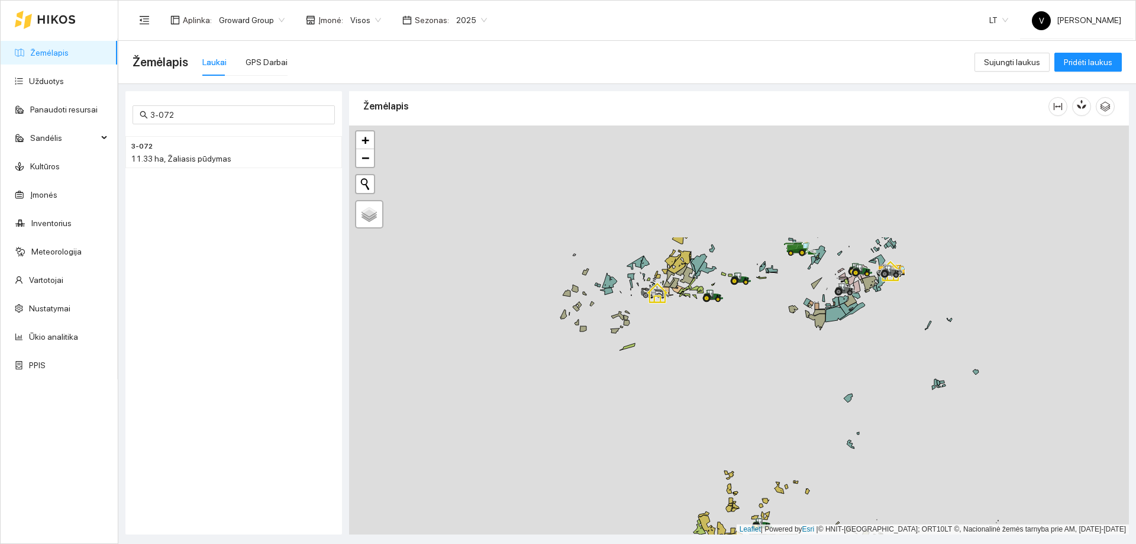
drag, startPoint x: 616, startPoint y: 447, endPoint x: 612, endPoint y: 466, distance: 20.1
click at [612, 466] on div at bounding box center [738, 329] width 779 height 409
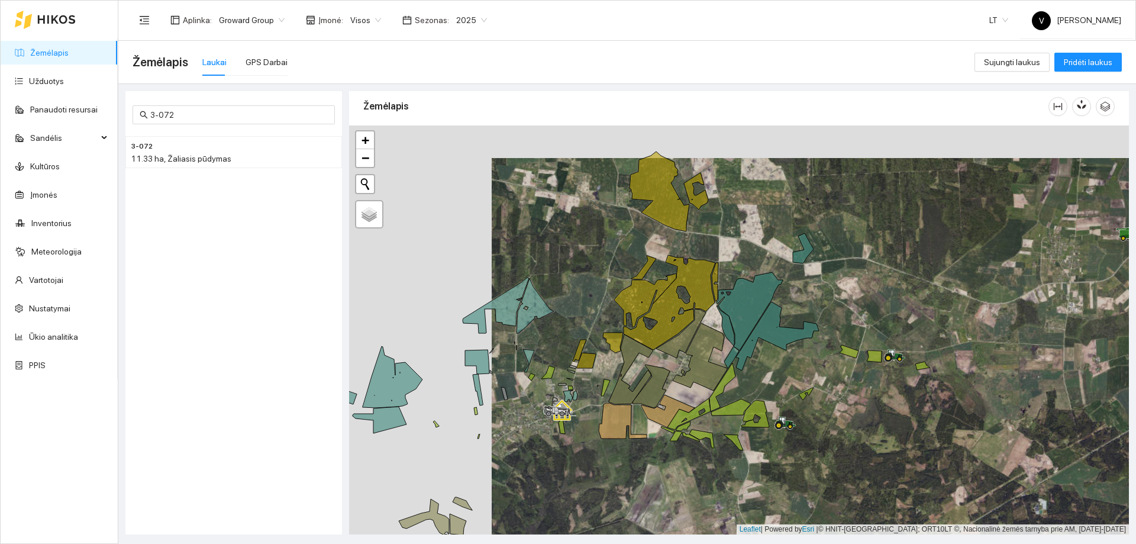
drag, startPoint x: 924, startPoint y: 398, endPoint x: 689, endPoint y: 425, distance: 236.9
click at [689, 425] on icon at bounding box center [682, 425] width 15 height 9
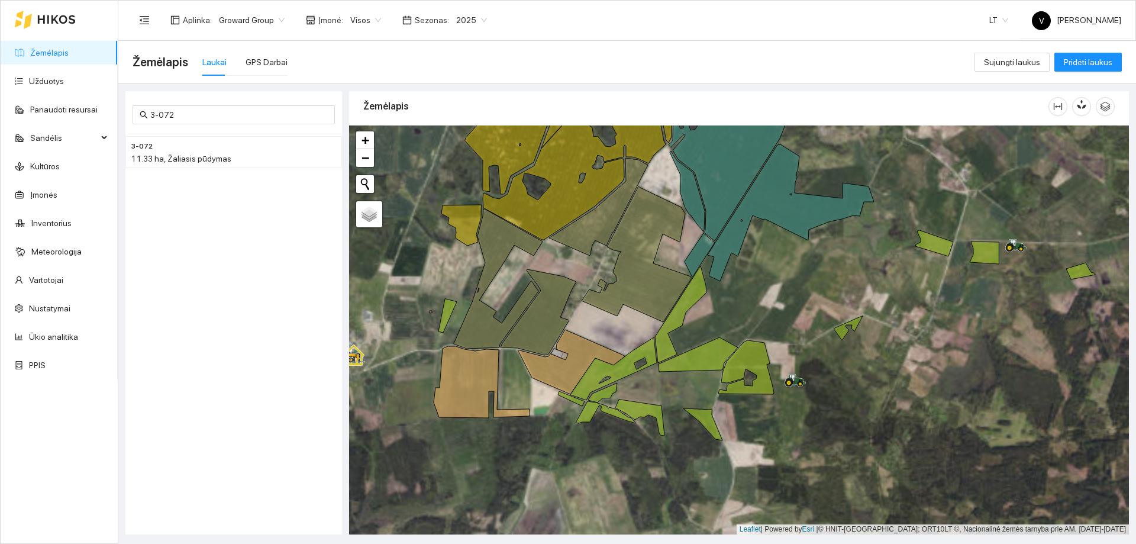
drag, startPoint x: 774, startPoint y: 433, endPoint x: 890, endPoint y: 306, distance: 171.6
click at [890, 307] on div at bounding box center [738, 329] width 779 height 409
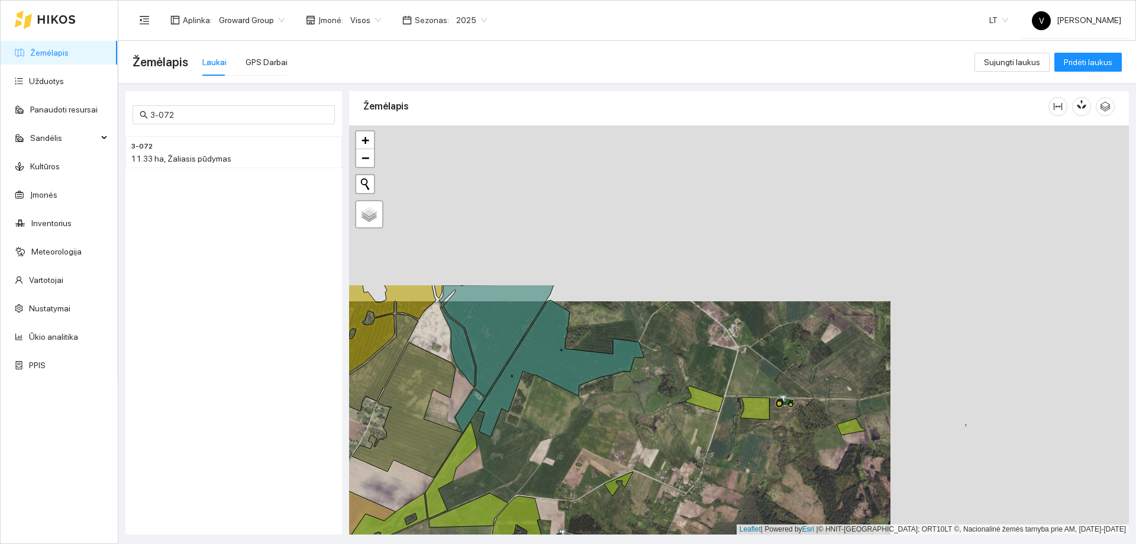
drag, startPoint x: 905, startPoint y: 276, endPoint x: 664, endPoint y: 476, distance: 313.3
click at [664, 476] on div at bounding box center [738, 329] width 779 height 409
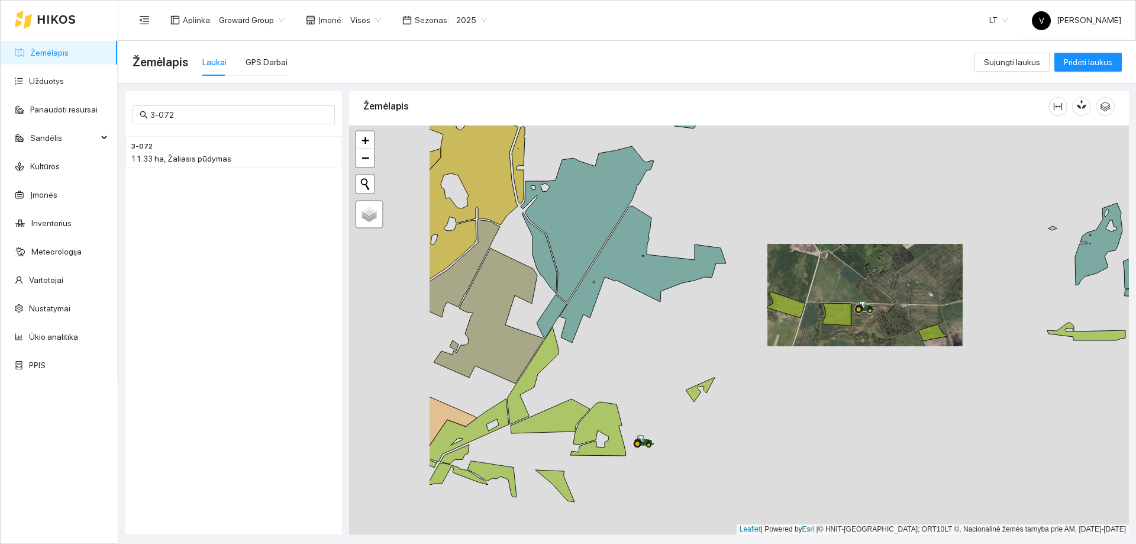
drag, startPoint x: 673, startPoint y: 415, endPoint x: 843, endPoint y: 347, distance: 183.2
click at [867, 366] on div at bounding box center [738, 329] width 779 height 409
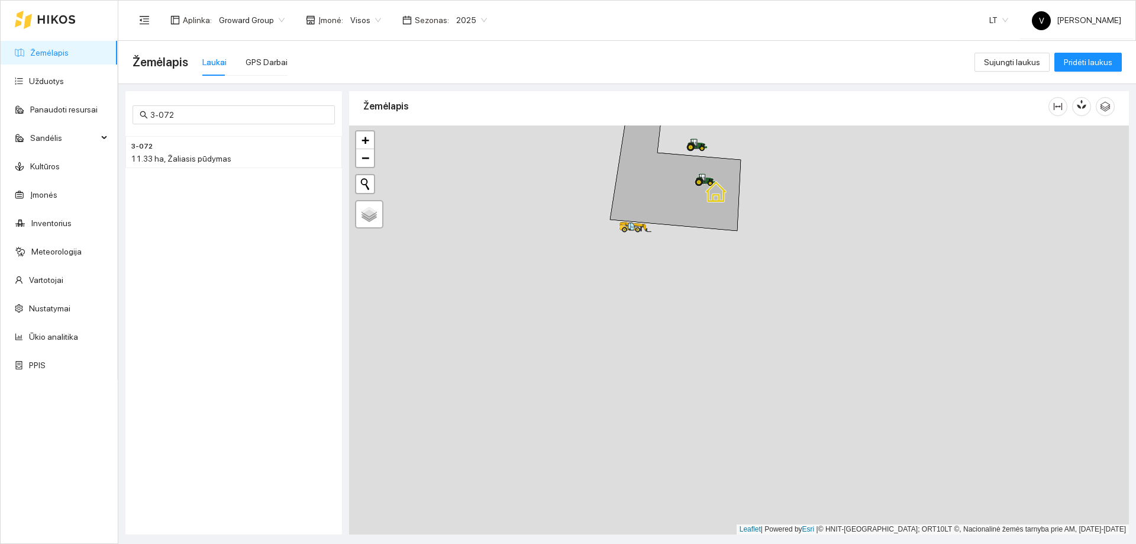
drag, startPoint x: 687, startPoint y: 244, endPoint x: 716, endPoint y: 390, distance: 148.2
click at [716, 390] on div at bounding box center [738, 329] width 779 height 409
